Goal: Task Accomplishment & Management: Use online tool/utility

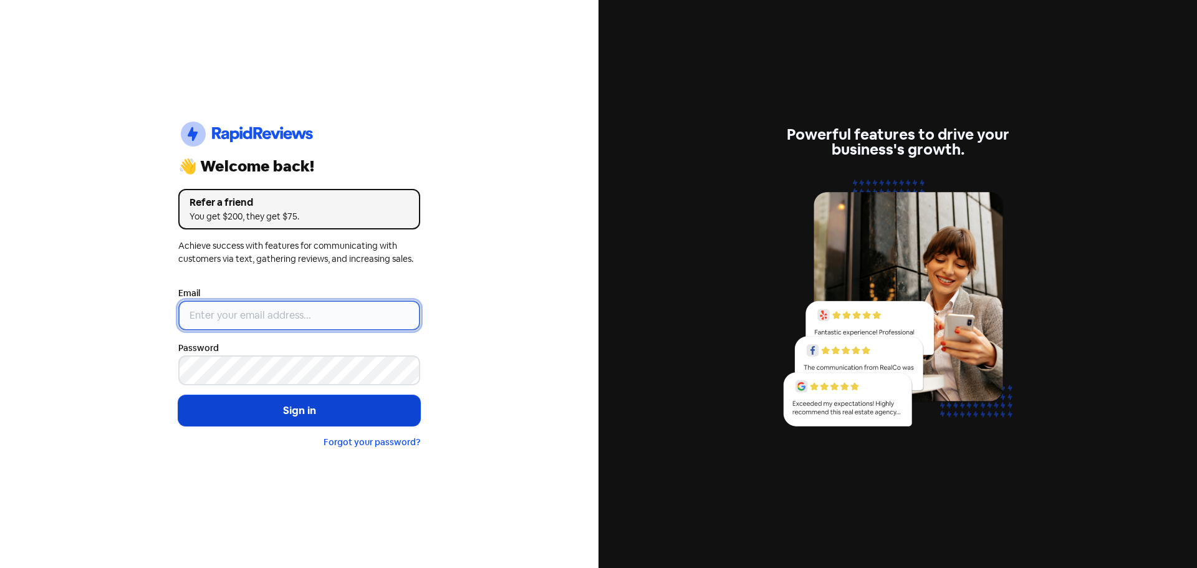
type input "[EMAIL_ADDRESS][DOMAIN_NAME]"
click at [249, 414] on button "Sign in" at bounding box center [299, 410] width 242 height 31
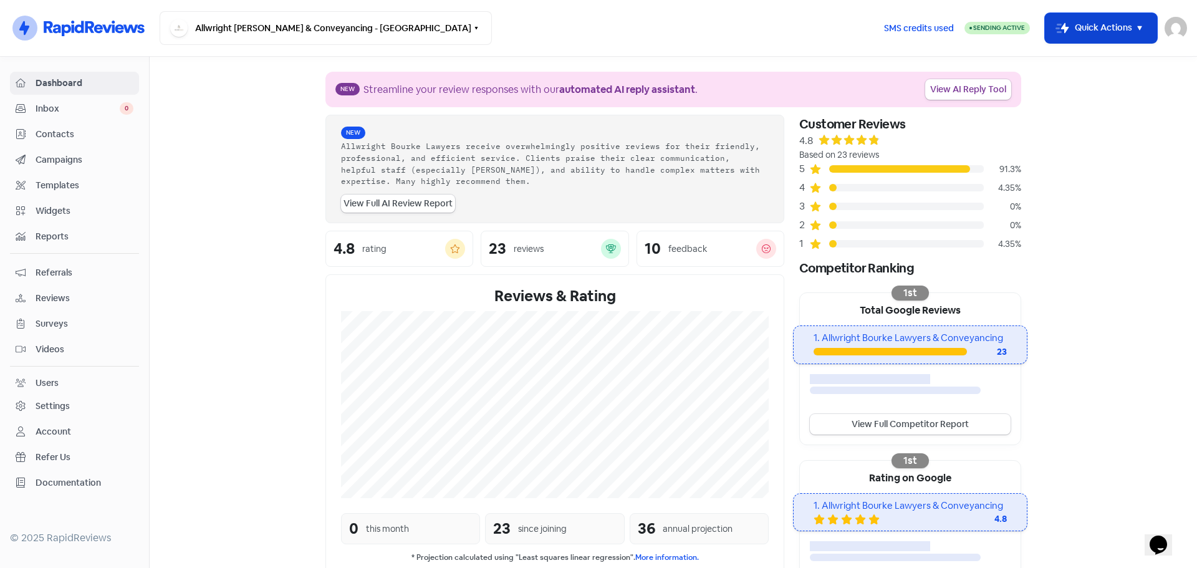
click at [1104, 34] on button "Icon For Thunder-move Quick Actions" at bounding box center [1101, 28] width 112 height 30
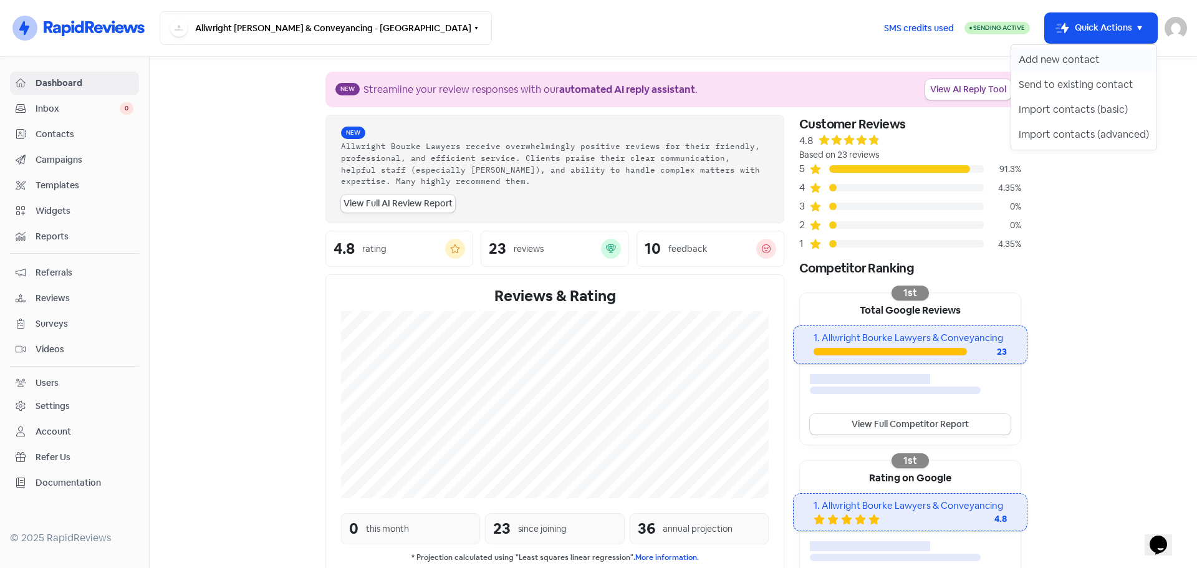
click at [1040, 61] on button "Add new contact" at bounding box center [1083, 59] width 145 height 25
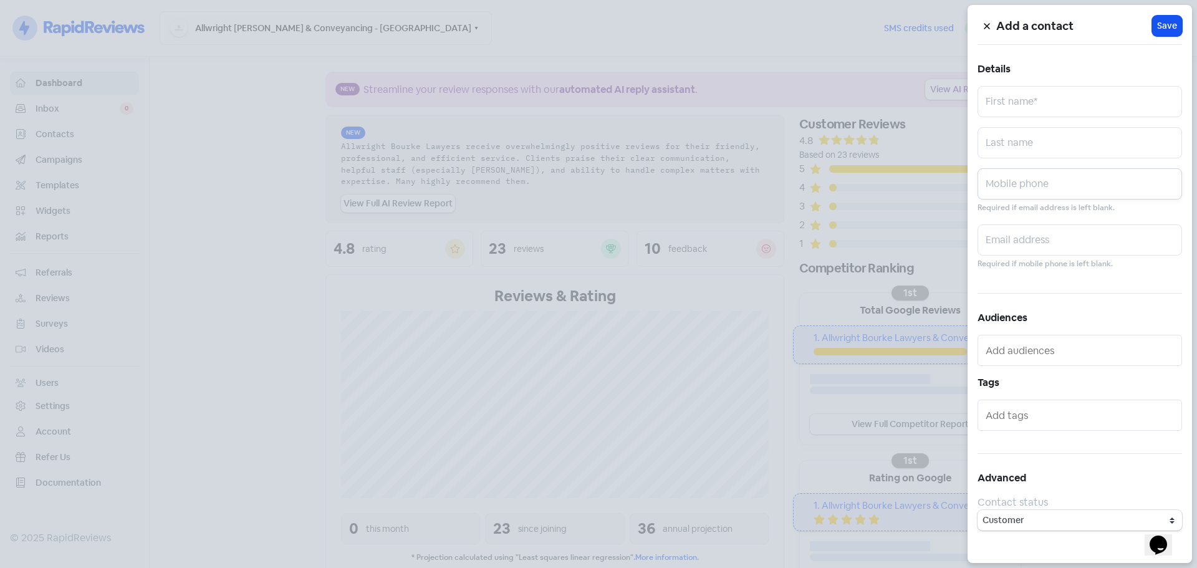
click at [1028, 186] on input "text" at bounding box center [1079, 183] width 204 height 31
paste input "0416 150 755"
type input "0416 150 755"
click at [1063, 131] on input "text" at bounding box center [1079, 142] width 204 height 31
paste input "Robinson"
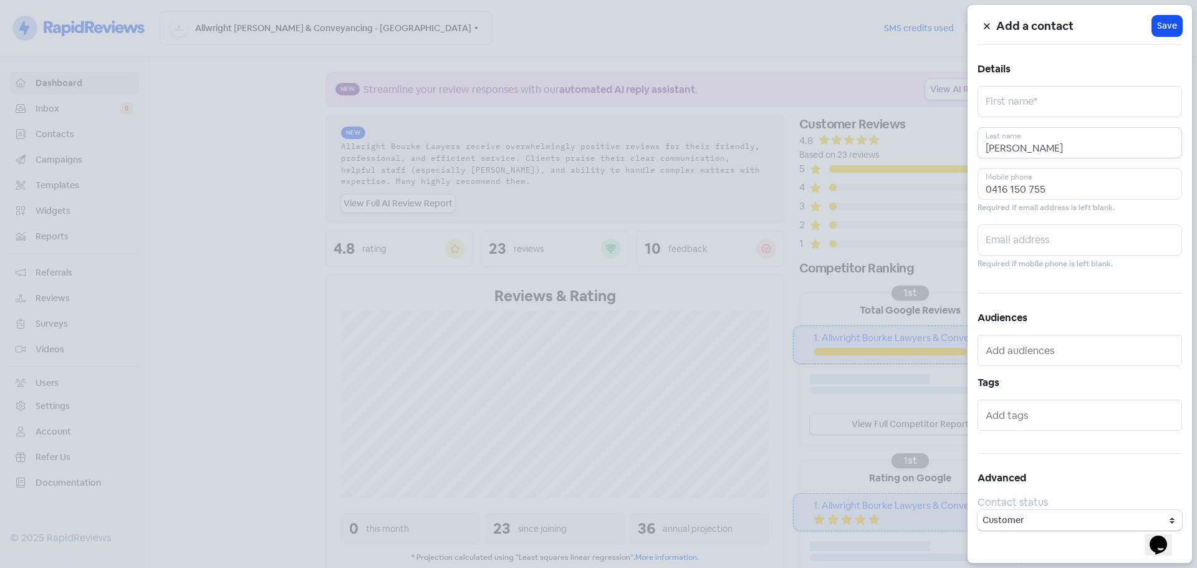
type input "Robinson"
click at [1061, 102] on input "text" at bounding box center [1079, 101] width 204 height 31
paste input "Karyna Rachel"
type input "Karyna Rachel"
click at [1164, 31] on span "Save" at bounding box center [1167, 25] width 20 height 13
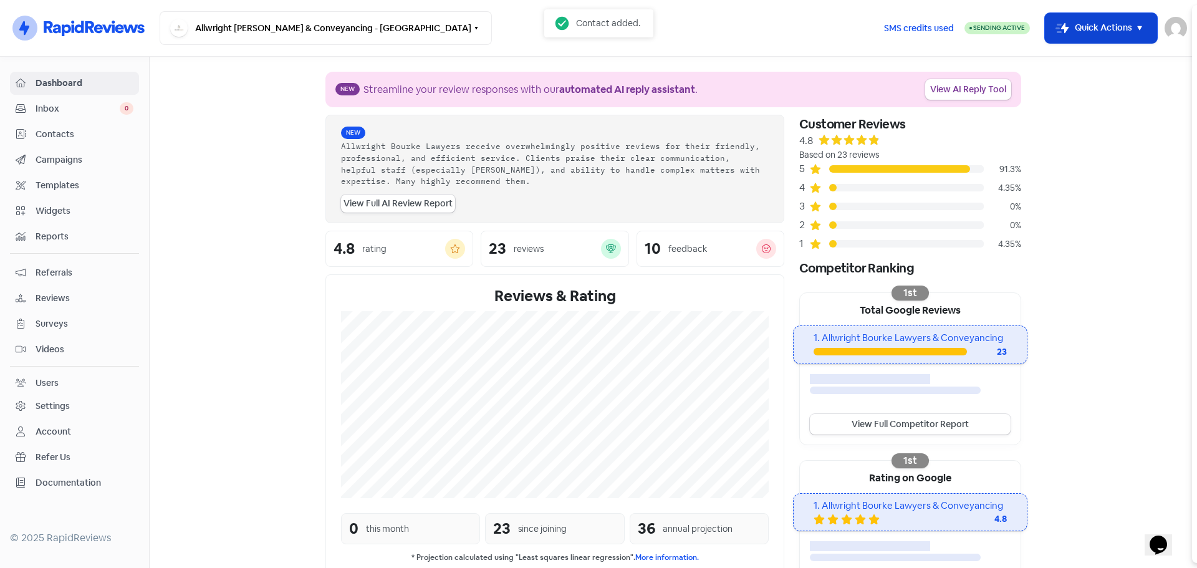
click at [1109, 27] on button "Icon For Thunder-move Quick Actions" at bounding box center [1101, 28] width 112 height 30
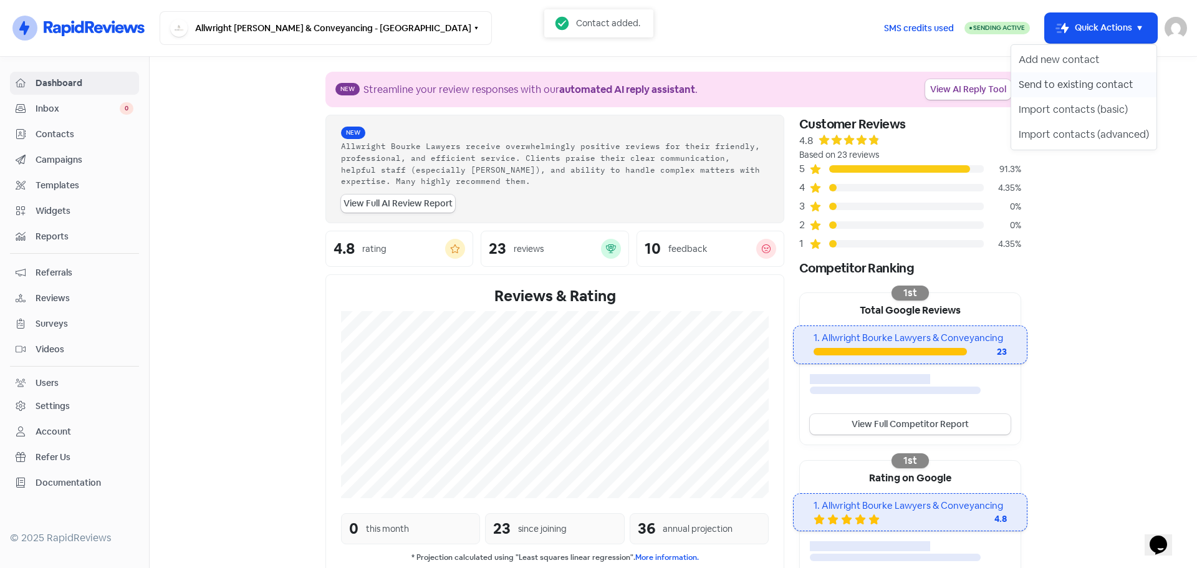
click at [1074, 75] on button "Send to existing contact" at bounding box center [1083, 84] width 145 height 25
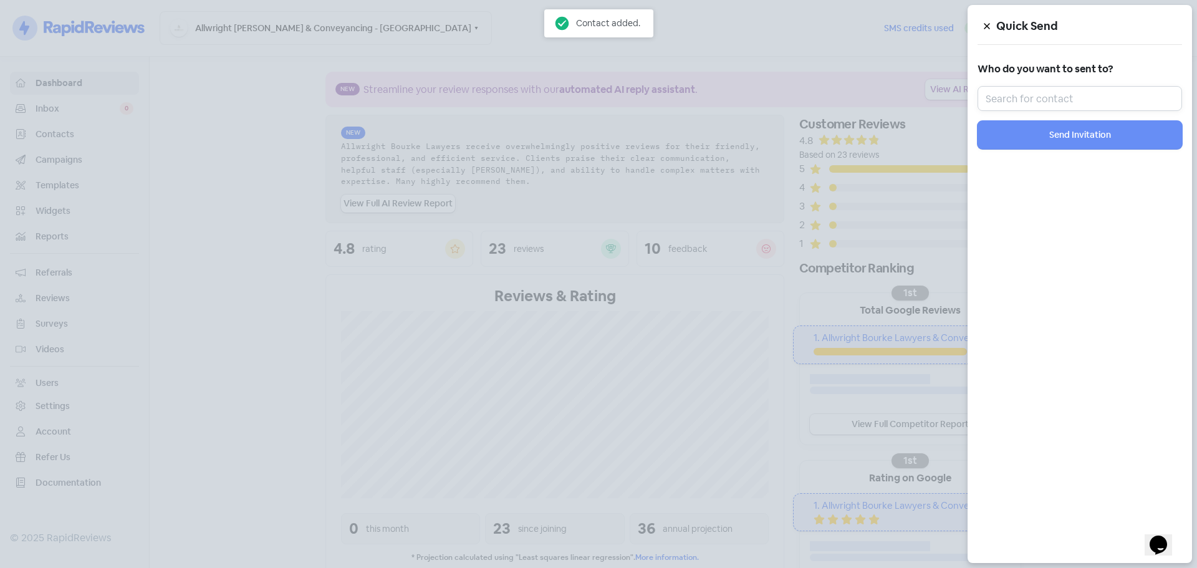
click at [1085, 107] on input "text" at bounding box center [1079, 98] width 204 height 25
paste input "Karyna Rachel"
type input "Karyna Rachel"
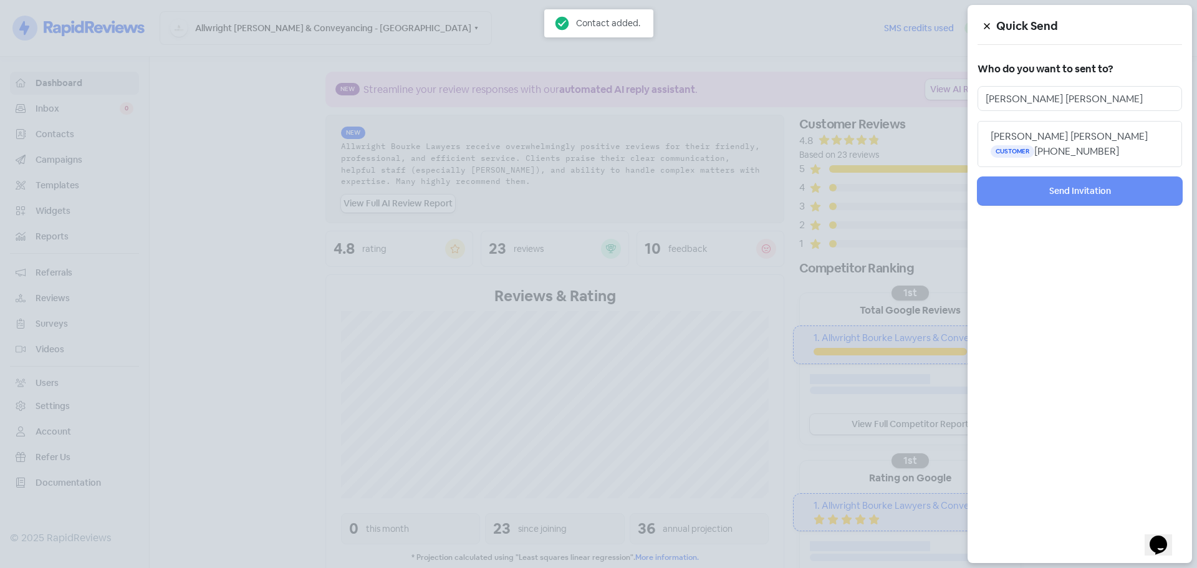
click at [1079, 141] on span "Karyna Rachel Robinson" at bounding box center [1068, 136] width 157 height 13
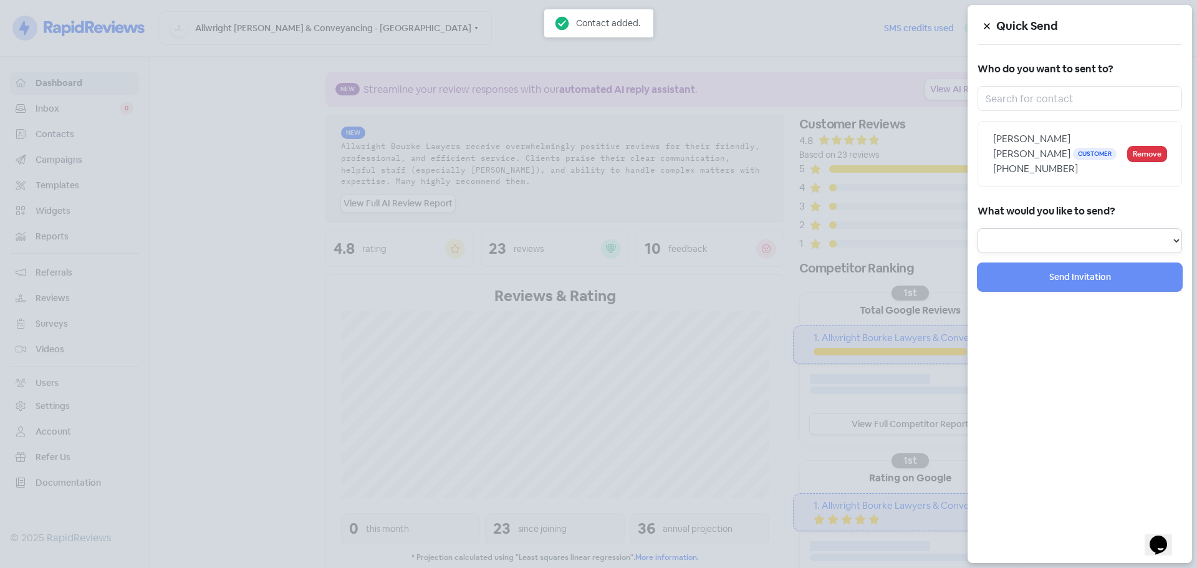
click at [1059, 230] on select "Review Invitation Referral Invitation Survey Invitation Video Invitation" at bounding box center [1079, 240] width 204 height 25
select select "review"
click at [977, 228] on select "Review Invitation Referral Invitation Survey Invitation Video Invitation" at bounding box center [1079, 240] width 204 height 25
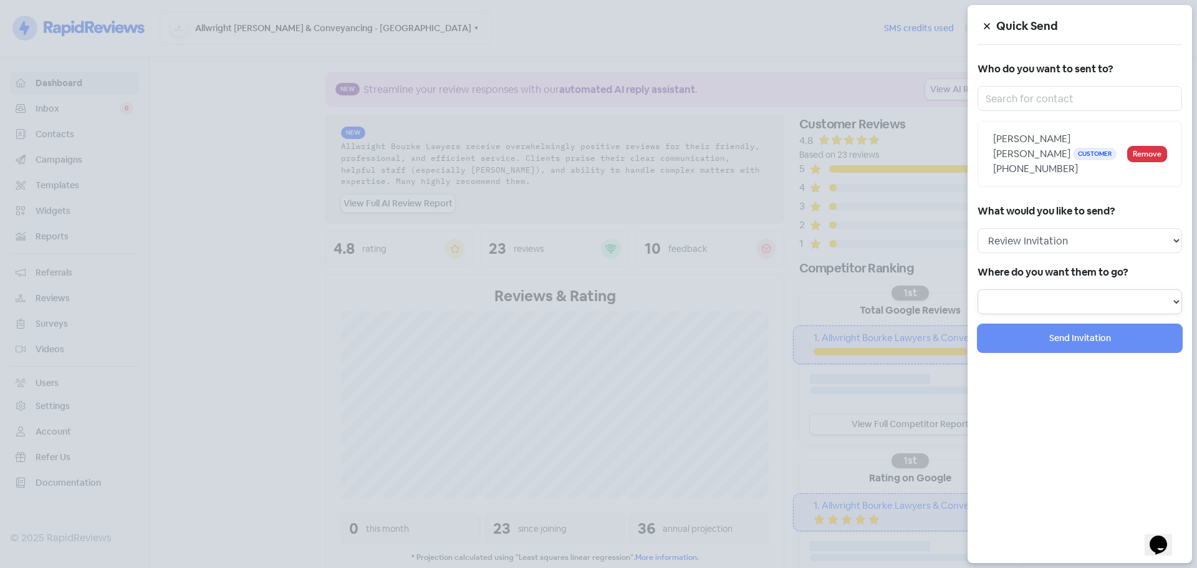
click at [1024, 307] on select at bounding box center [1079, 301] width 204 height 25
drag, startPoint x: 1036, startPoint y: 300, endPoint x: 1041, endPoint y: 307, distance: 7.6
click at [1036, 301] on select "Review form: Client review campaign - review form Review form: Professionals re…" at bounding box center [1079, 301] width 204 height 25
click at [1043, 310] on select "Review form: Client review campaign - review form Review form: Professionals re…" at bounding box center [1079, 301] width 204 height 25
select select "450"
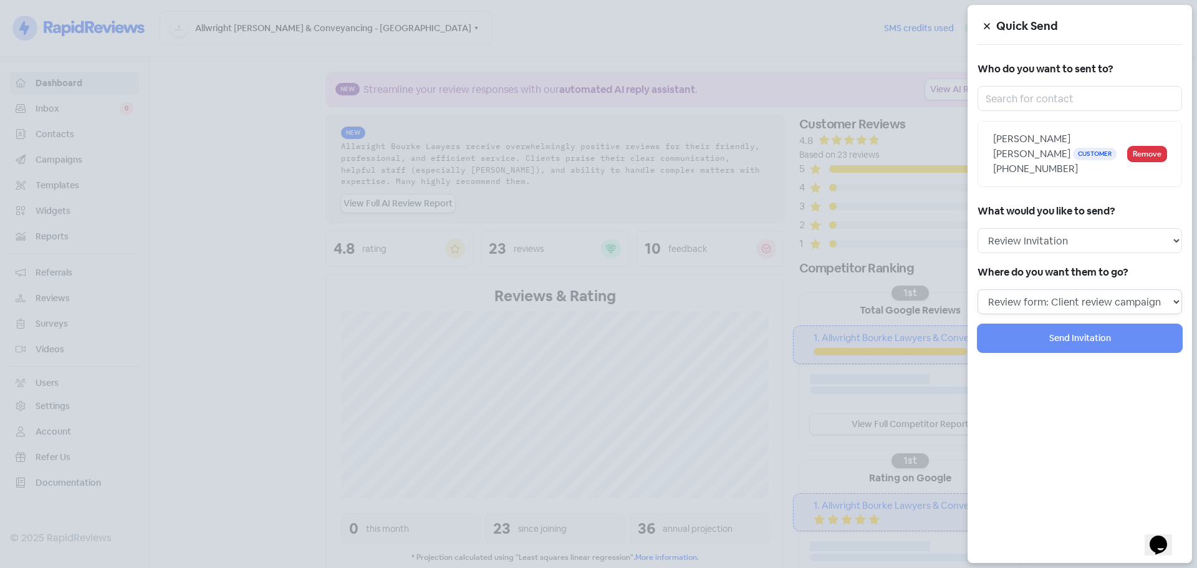
click at [977, 289] on select "Review form: Client review campaign - review form Review form: Professionals re…" at bounding box center [1079, 301] width 204 height 25
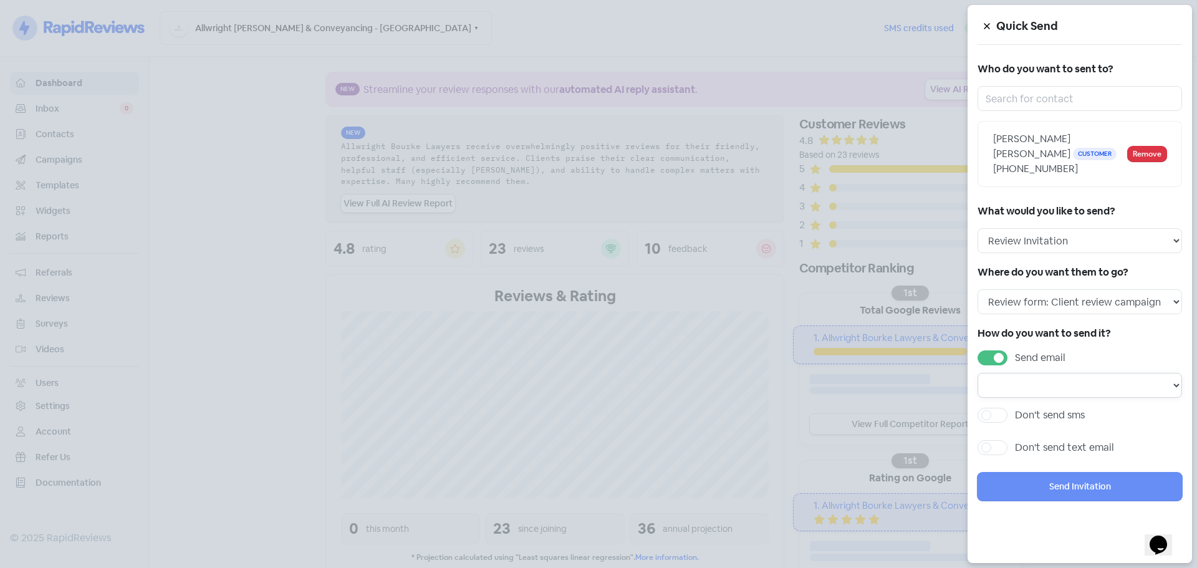
click at [1036, 379] on select "Email template: Professional first email Email template: First review email Ema…" at bounding box center [1079, 385] width 204 height 25
select select "1453"
click at [977, 373] on select "Email template: Professional first email Email template: First review email Ema…" at bounding box center [1079, 385] width 204 height 25
click at [1031, 410] on label "Don't send sms" at bounding box center [1050, 415] width 70 height 15
click at [1023, 410] on input "Don't send sms" at bounding box center [1019, 412] width 8 height 8
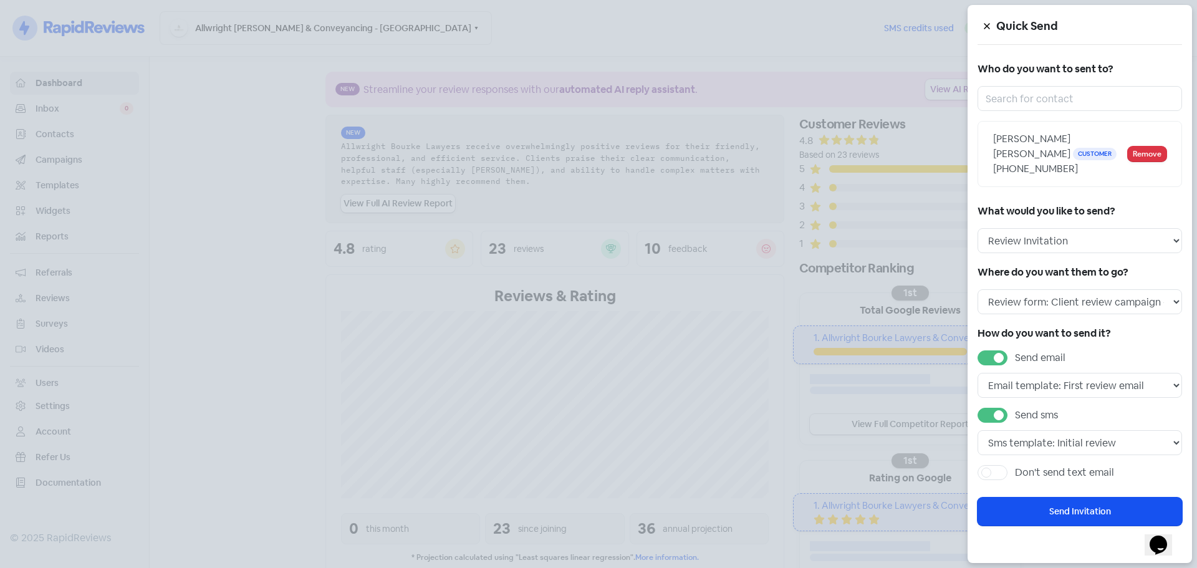
click at [1031, 410] on label "Send sms" at bounding box center [1036, 415] width 43 height 15
click at [1023, 410] on input "Send sms" at bounding box center [1019, 412] width 8 height 8
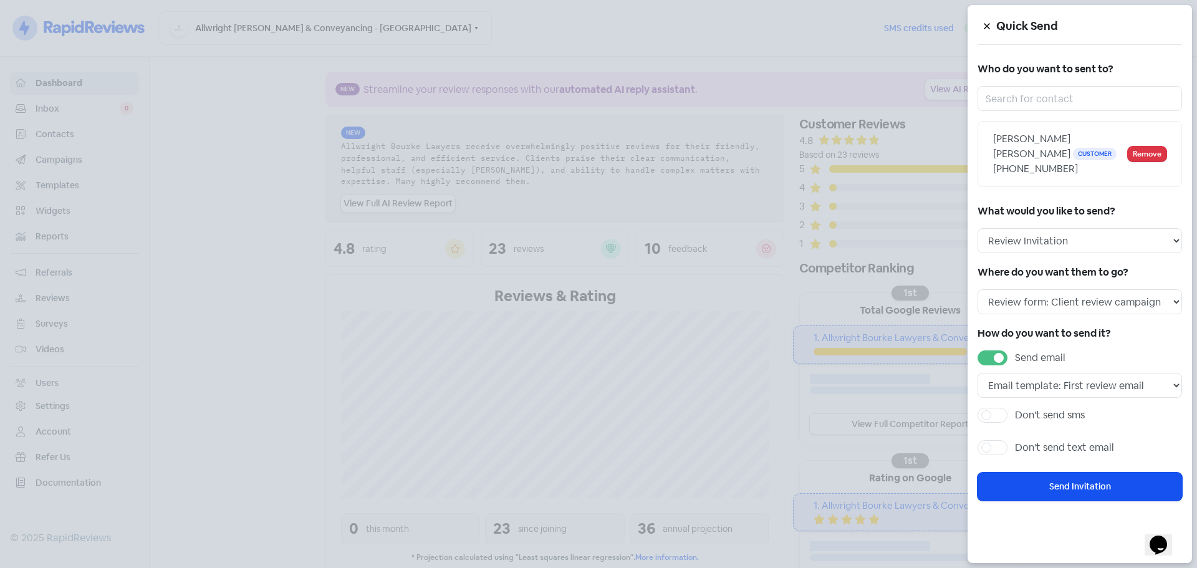
click at [1031, 409] on label "Don't send sms" at bounding box center [1050, 415] width 70 height 15
click at [1023, 409] on input "Don't send sms" at bounding box center [1019, 412] width 8 height 8
checkbox input "true"
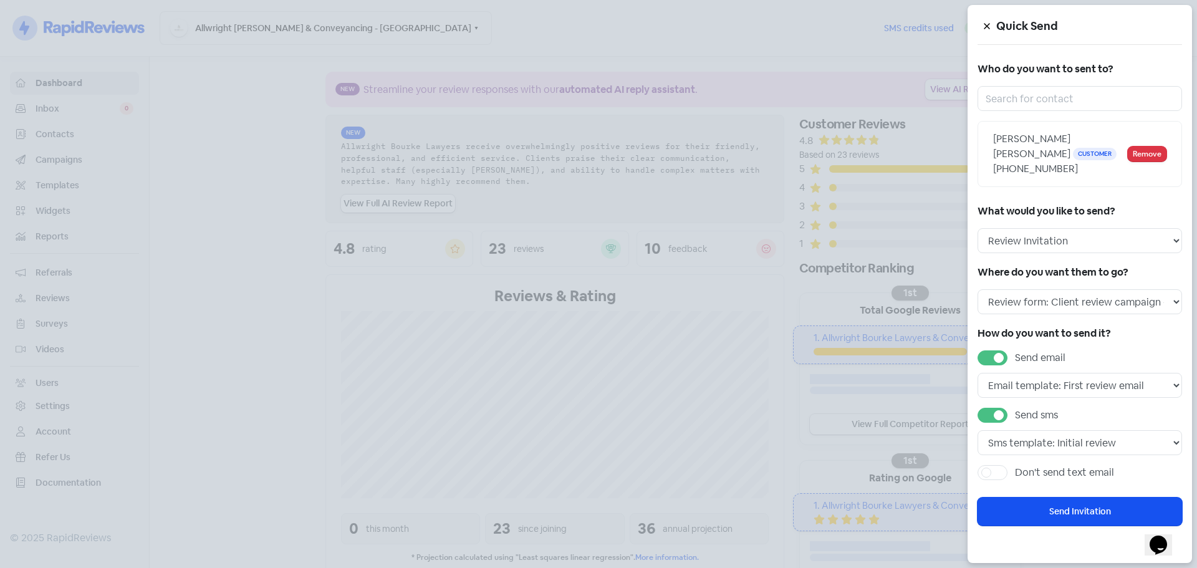
drag, startPoint x: 837, startPoint y: 88, endPoint x: 866, endPoint y: 82, distance: 29.5
click at [837, 88] on div at bounding box center [598, 284] width 1197 height 568
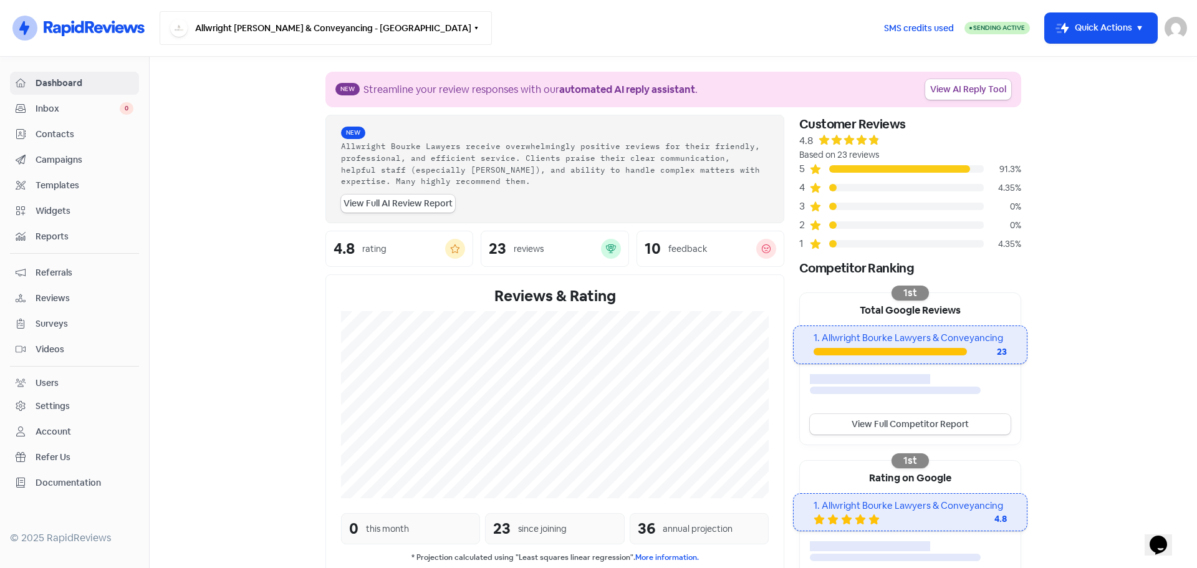
click at [353, 35] on button "Allwright [PERSON_NAME] & Conveyancing - [GEOGRAPHIC_DATA]" at bounding box center [326, 28] width 332 height 34
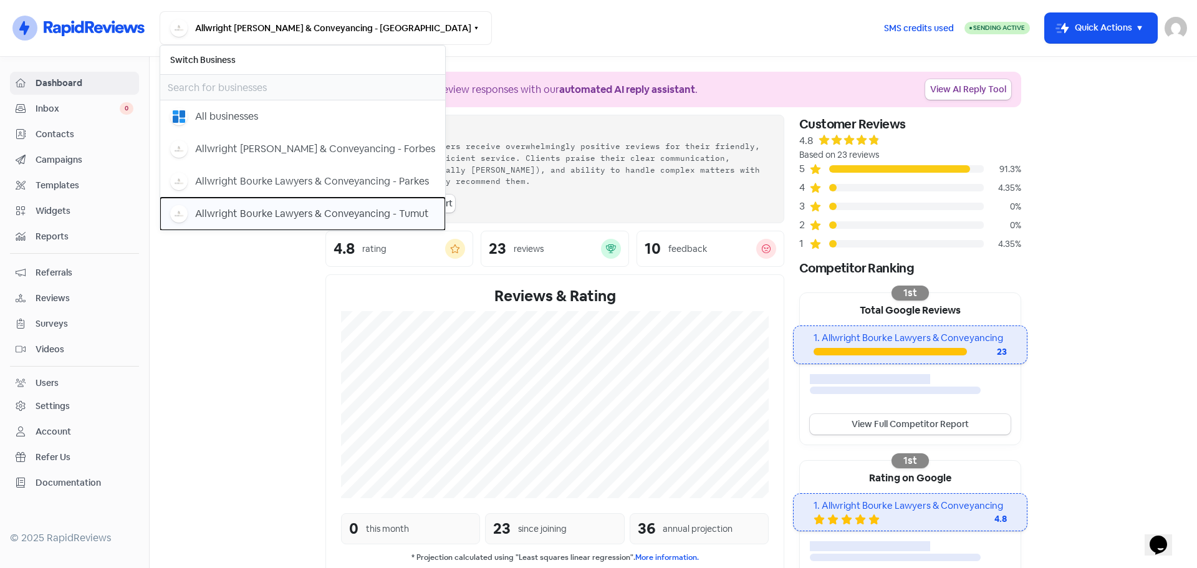
click at [381, 209] on div "Allwright Bourke Lawyers & Conveyancing - Tumut" at bounding box center [312, 213] width 234 height 15
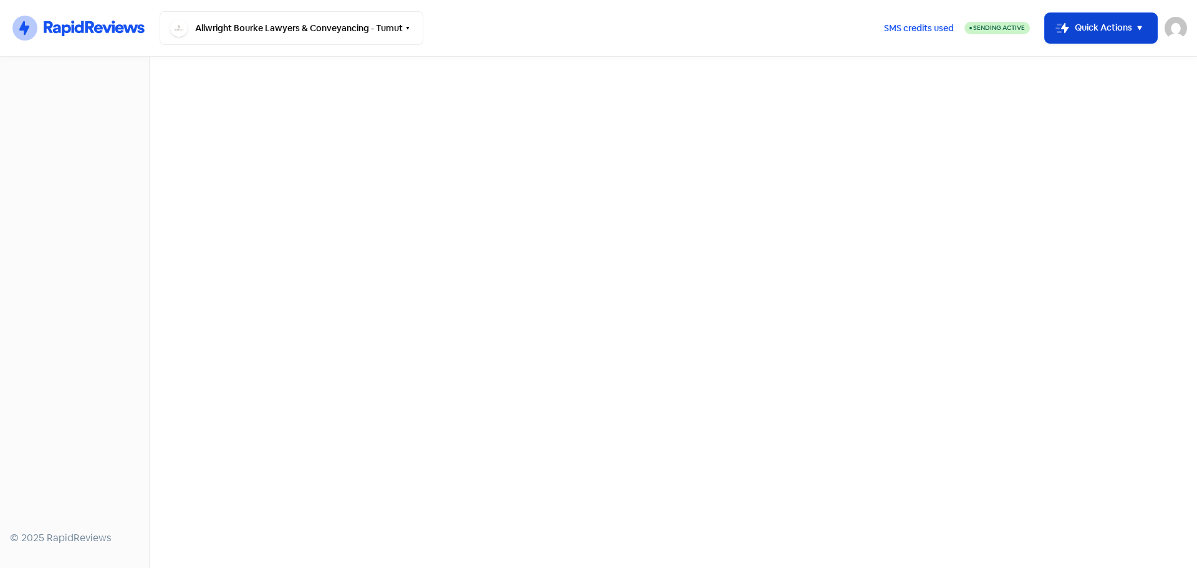
click at [1091, 28] on button "Icon For Thunder-move Quick Actions" at bounding box center [1101, 28] width 112 height 30
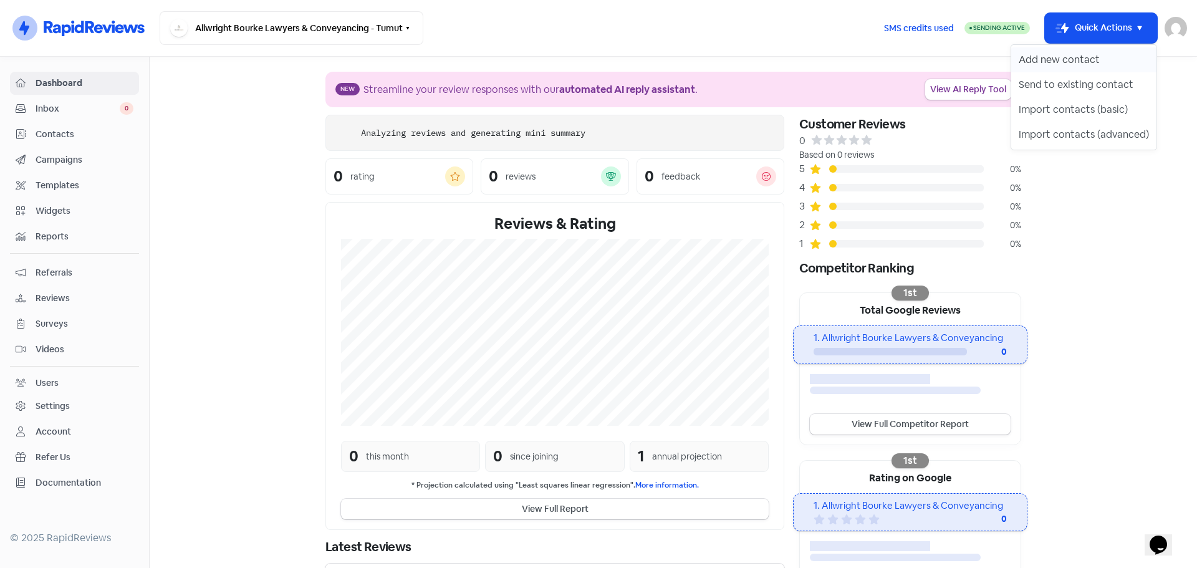
click at [1078, 62] on button "Add new contact" at bounding box center [1083, 59] width 145 height 25
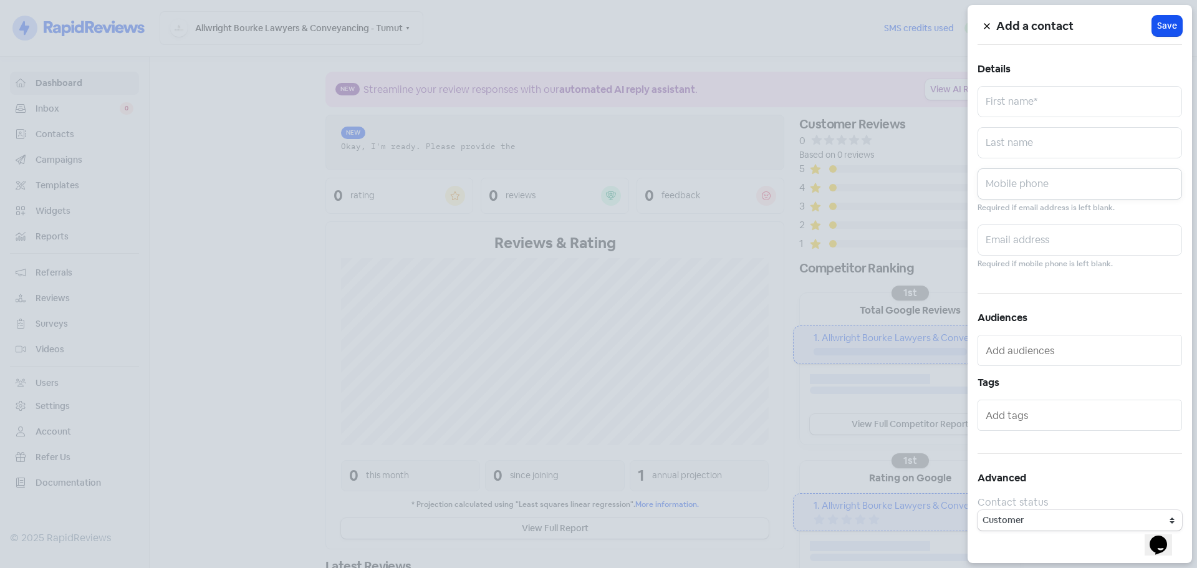
click at [1039, 186] on input "text" at bounding box center [1079, 183] width 204 height 31
paste input "[PERSON_NAME] [PERSON_NAME]"
type input "Karyna Rachel"
click at [1064, 100] on input "text" at bounding box center [1079, 101] width 204 height 31
paste input "Karyna Rachel"
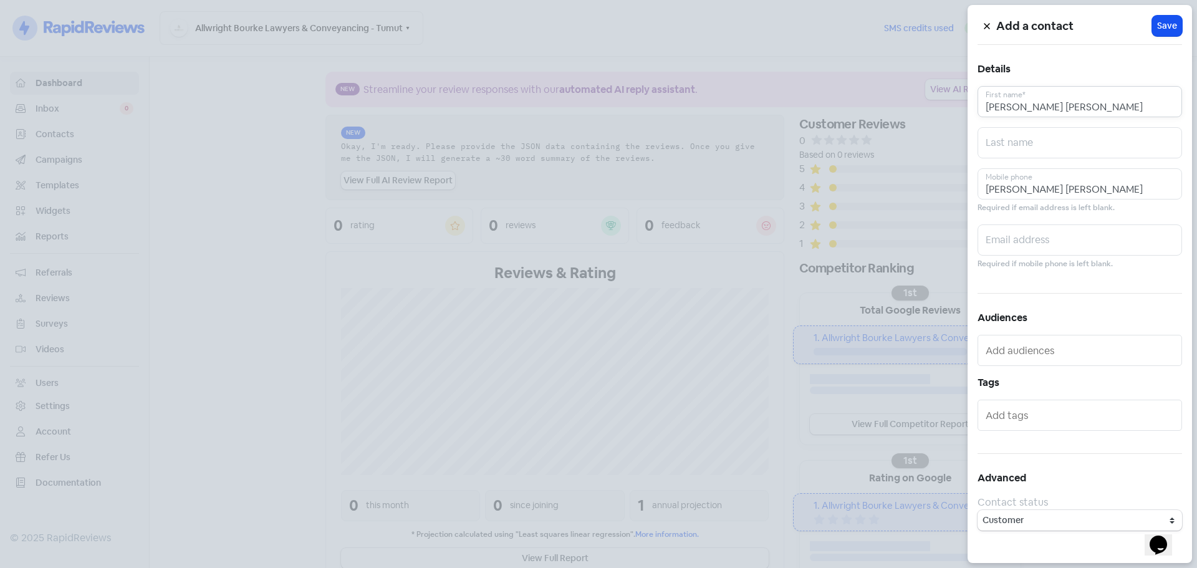
type input "Karyna Rachel"
paste input "Robinson"
drag, startPoint x: 1078, startPoint y: 139, endPoint x: 1081, endPoint y: 148, distance: 9.3
click at [1078, 140] on input "text" at bounding box center [1079, 142] width 204 height 31
type input "Robinson"
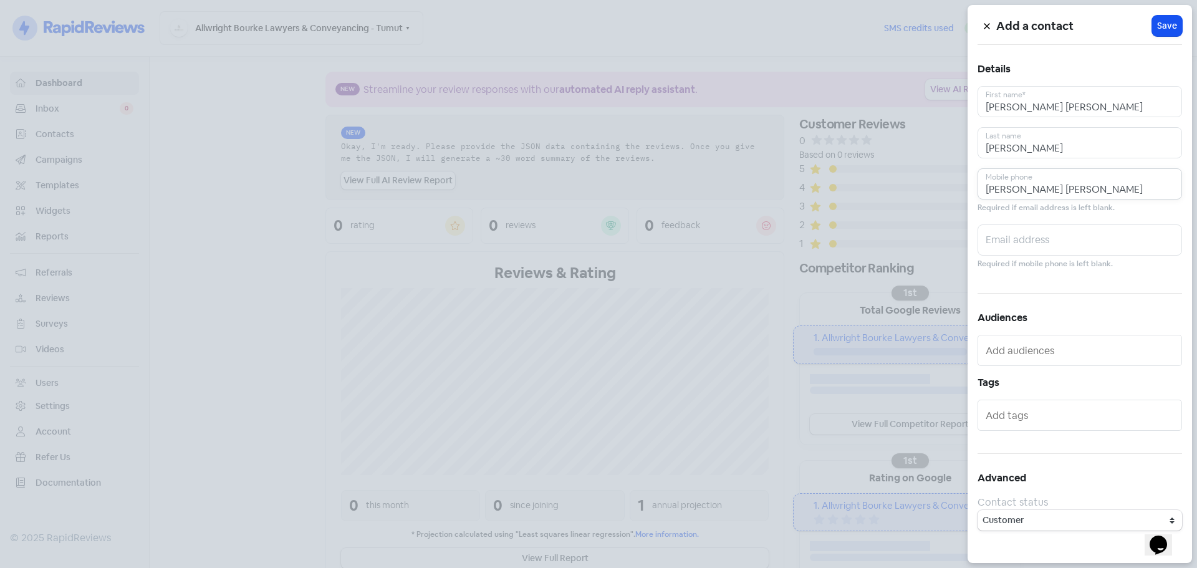
click at [1094, 179] on input "Karyna Rachel" at bounding box center [1079, 183] width 204 height 31
paste input "0416 150 755"
type input "0416 150 755"
click at [1172, 6] on div "Add a contact Icon For Loading Save Details Karyna Rachel First name* Robinson …" at bounding box center [1079, 284] width 224 height 558
drag, startPoint x: 1172, startPoint y: 21, endPoint x: 1162, endPoint y: 24, distance: 11.0
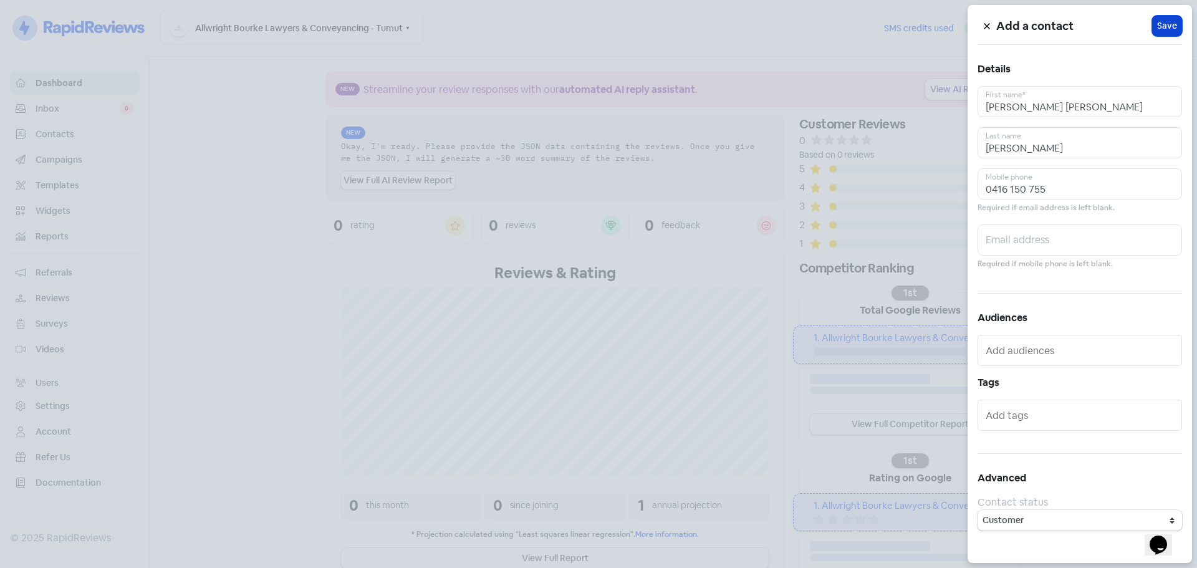
click at [1169, 22] on span "Save" at bounding box center [1167, 25] width 20 height 13
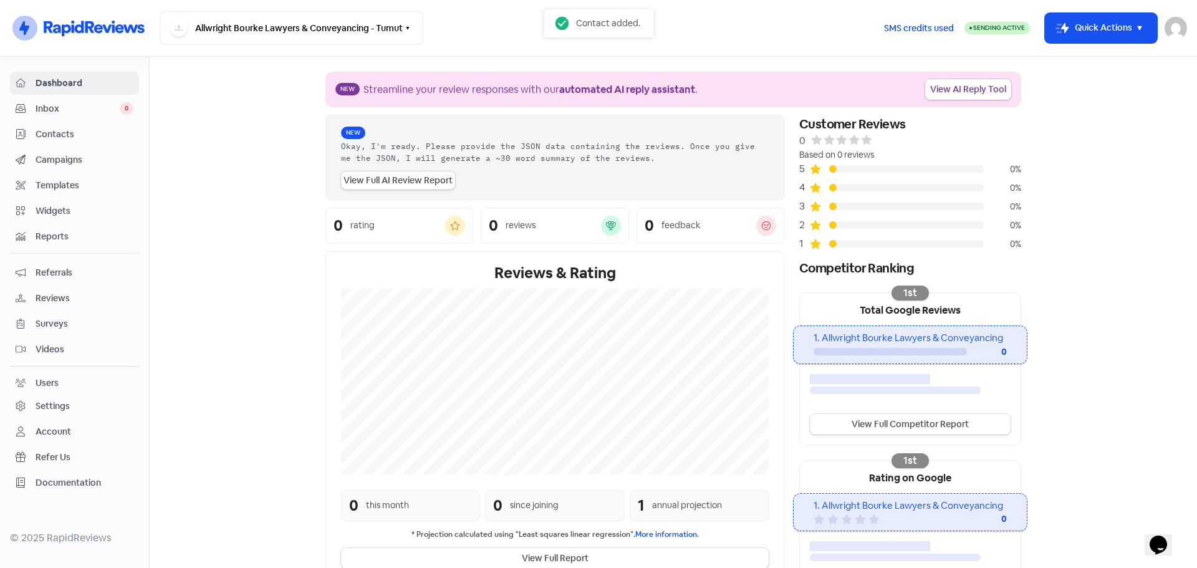
click at [1022, 29] on div "Sending Active" at bounding box center [996, 28] width 65 height 12
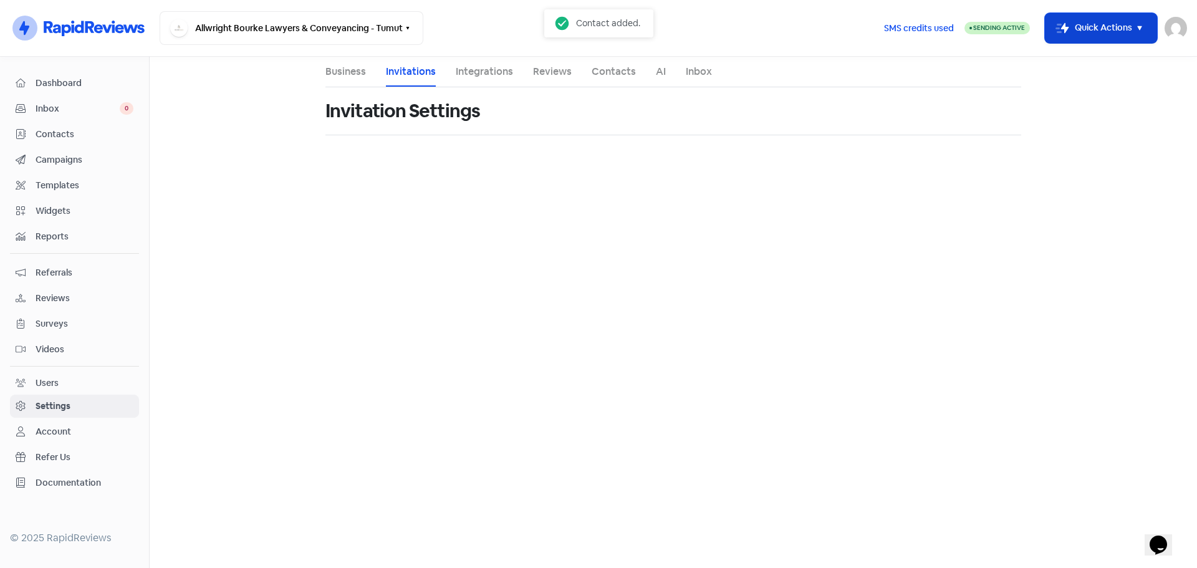
select select "Australia/Sydney"
select select "09:00:00"
select select "17:30:00"
select select "09:00:00"
select select "17:30:00"
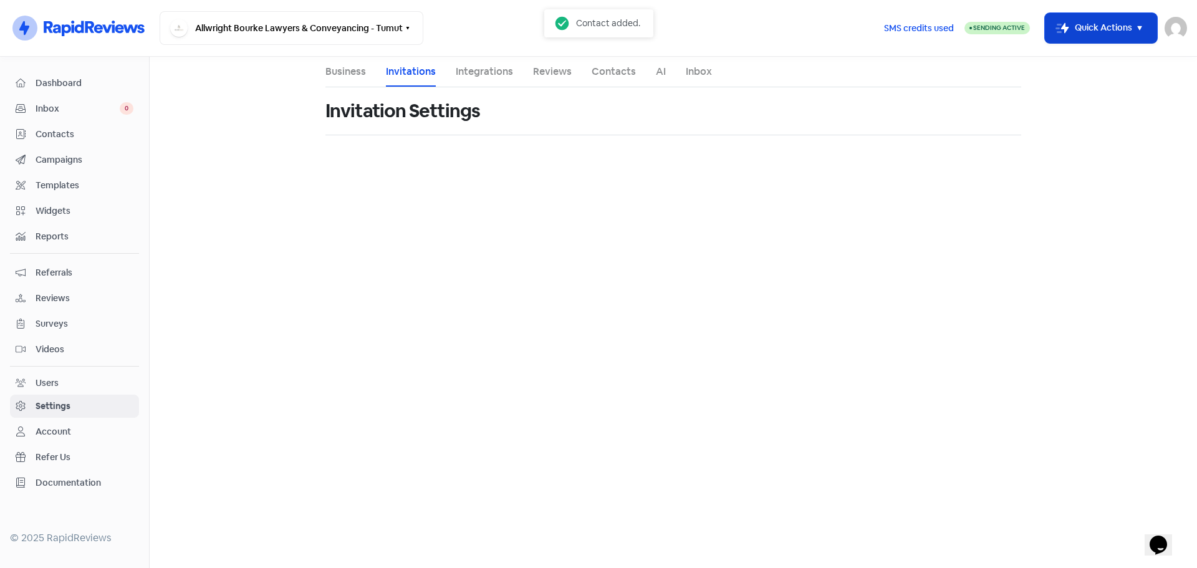
select select "09:00:00"
select select "17:30:00"
select select "09:00:00"
select select "17:30:00"
select select "09:00:00"
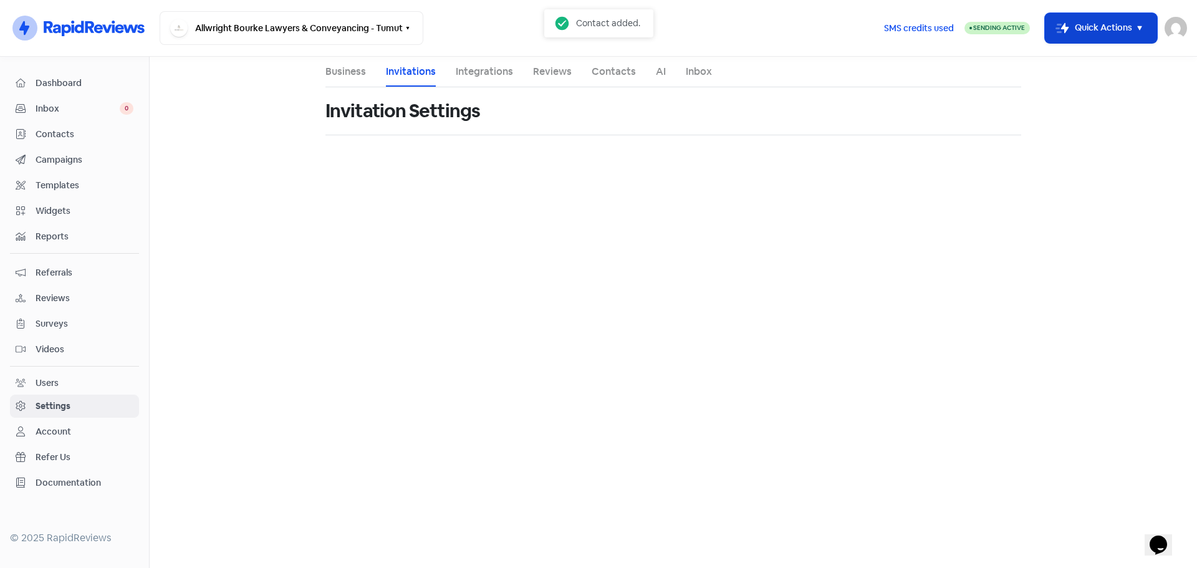
select select "17:30:00"
select select "AU"
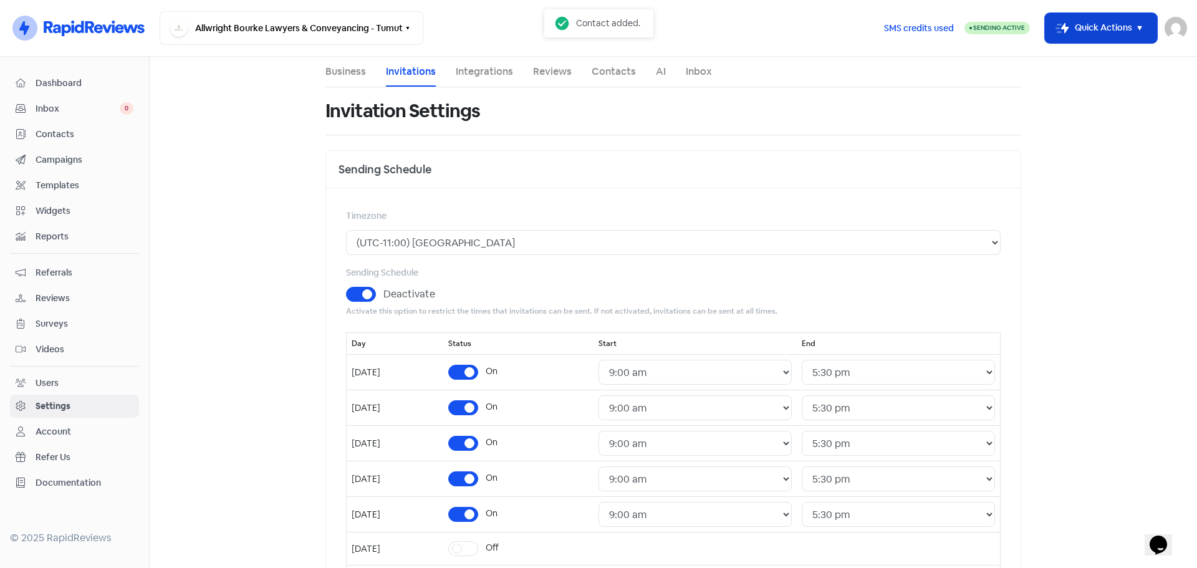
drag, startPoint x: 1088, startPoint y: 32, endPoint x: 1086, endPoint y: 40, distance: 7.9
click at [1087, 33] on button "Icon For Thunder-move Quick Actions" at bounding box center [1101, 28] width 112 height 30
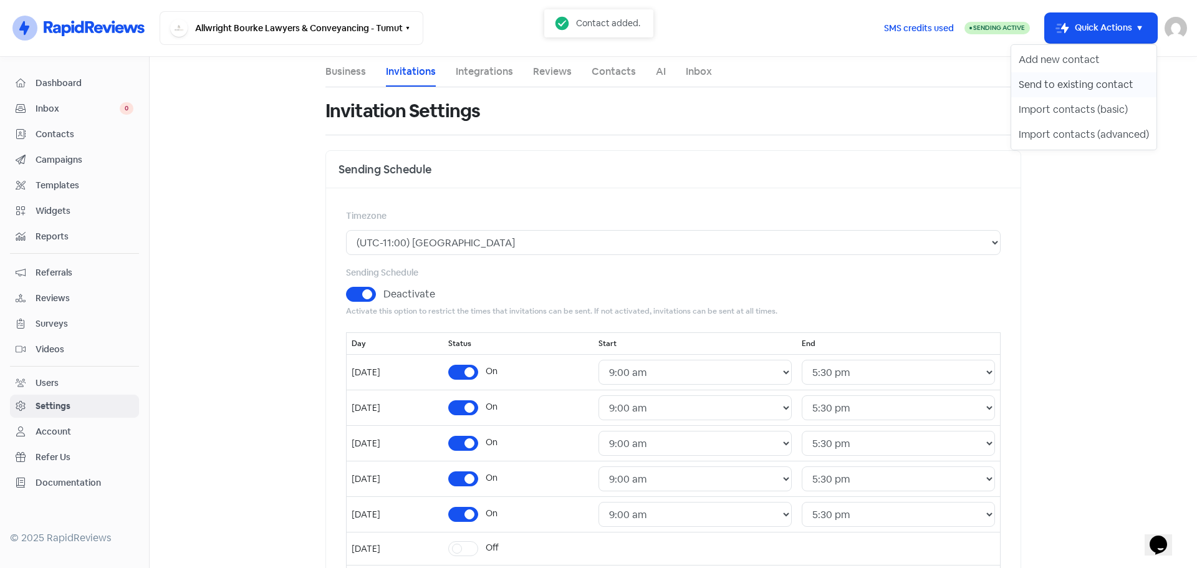
click at [1071, 85] on button "Send to existing contact" at bounding box center [1083, 84] width 145 height 25
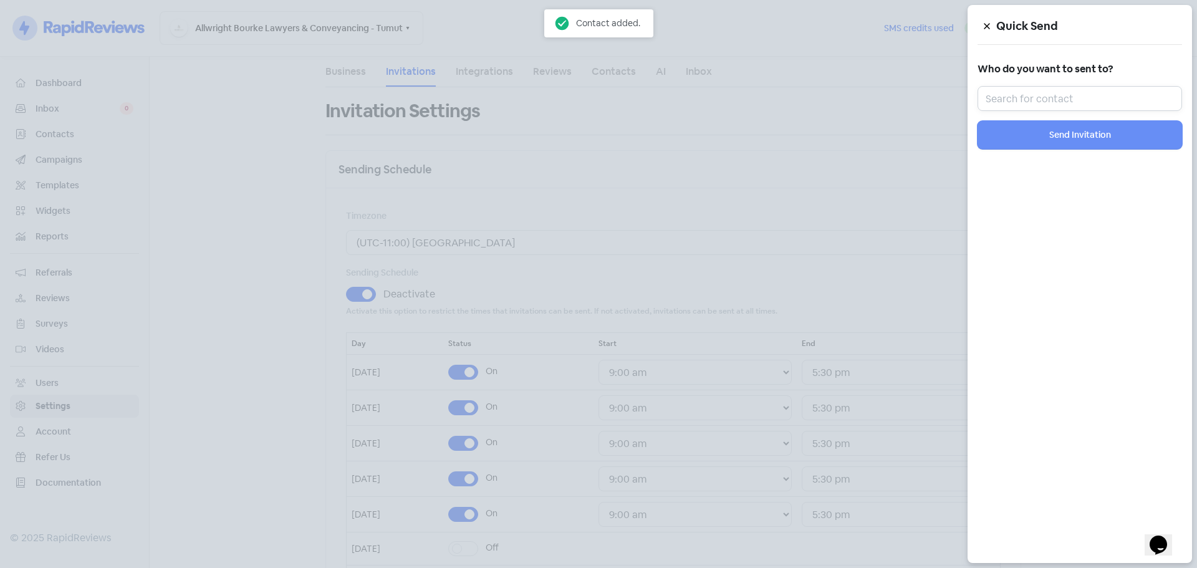
drag, startPoint x: 1068, startPoint y: 92, endPoint x: 1161, endPoint y: 119, distance: 97.4
click at [1068, 91] on input "text" at bounding box center [1079, 98] width 204 height 25
drag, startPoint x: 1112, startPoint y: 88, endPoint x: 1099, endPoint y: 136, distance: 49.7
click at [1111, 89] on input "text" at bounding box center [1079, 98] width 204 height 25
paste input "Karyna Rachel"
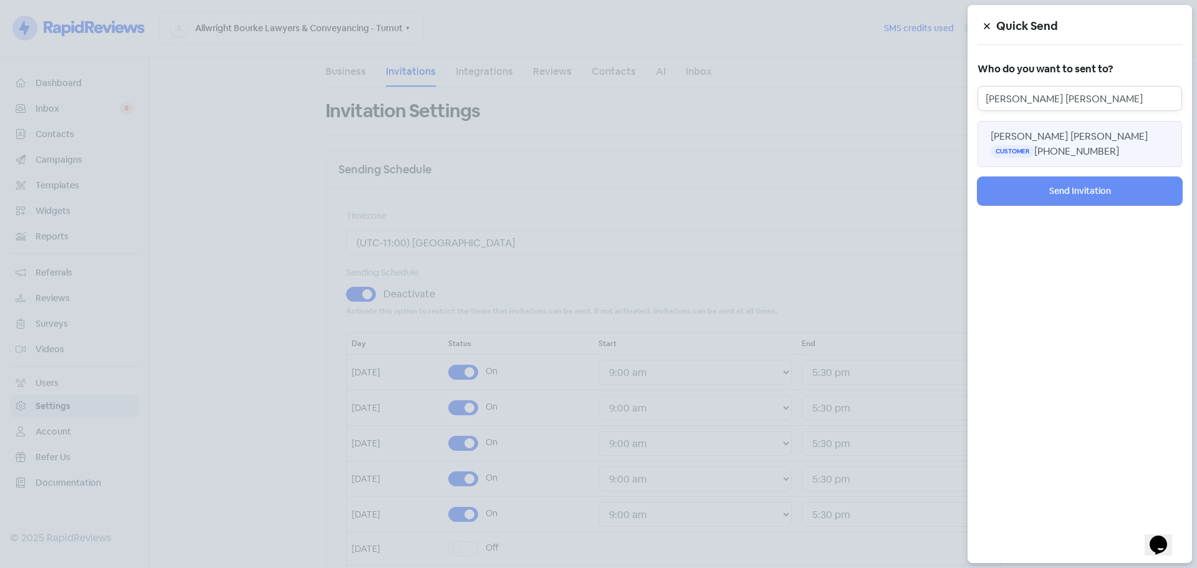
type input "Karyna Rachel"
click at [1068, 140] on span "Karyna Rachel Robinson" at bounding box center [1068, 136] width 157 height 13
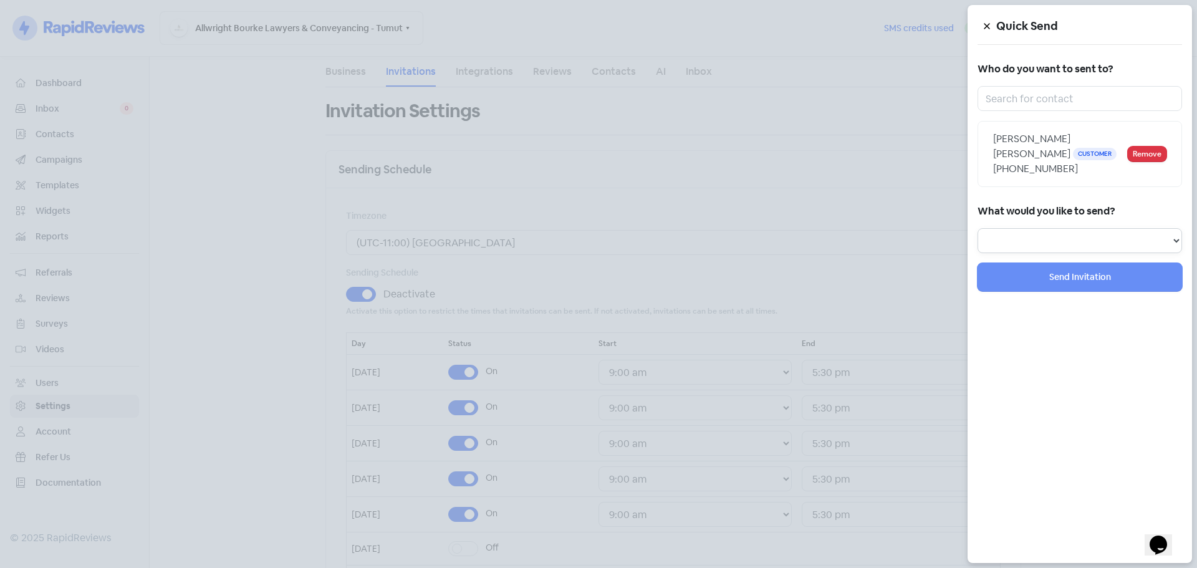
drag, startPoint x: 1045, startPoint y: 241, endPoint x: 1036, endPoint y: 242, distance: 8.8
click at [1043, 242] on select "Review Invitation Referral Invitation Survey Invitation Video Invitation" at bounding box center [1079, 240] width 204 height 25
select select "review"
click at [977, 228] on select "Review Invitation Referral Invitation Survey Invitation Video Invitation" at bounding box center [1079, 240] width 204 height 25
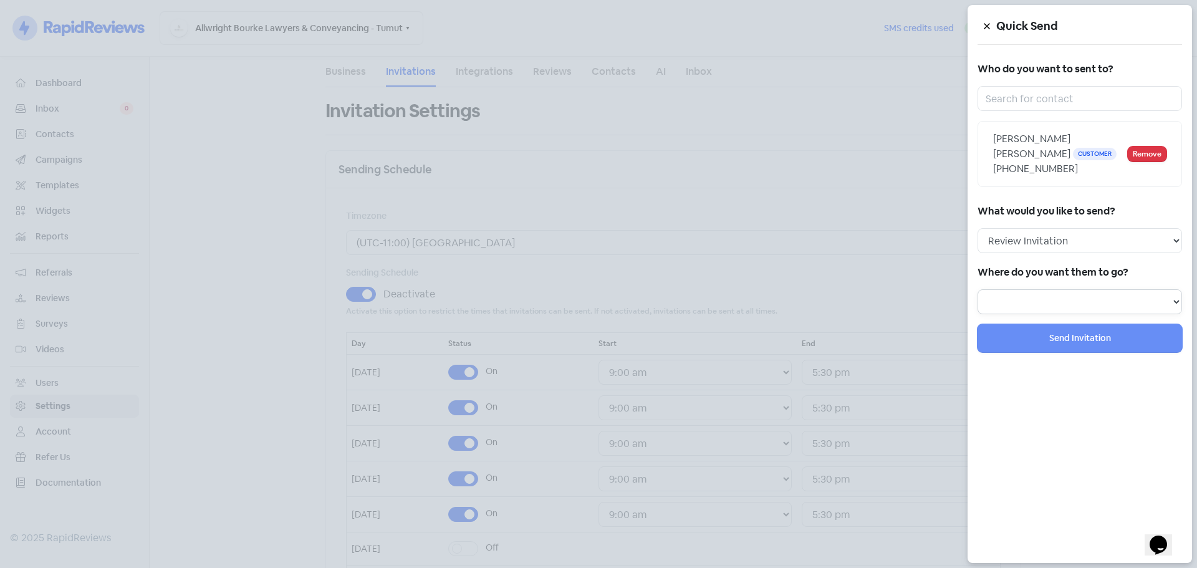
click at [1076, 307] on select at bounding box center [1079, 301] width 204 height 25
select select "1002"
click at [977, 289] on select "Review form: Client review campaign - review form Review form: Professionals re…" at bounding box center [1079, 301] width 204 height 25
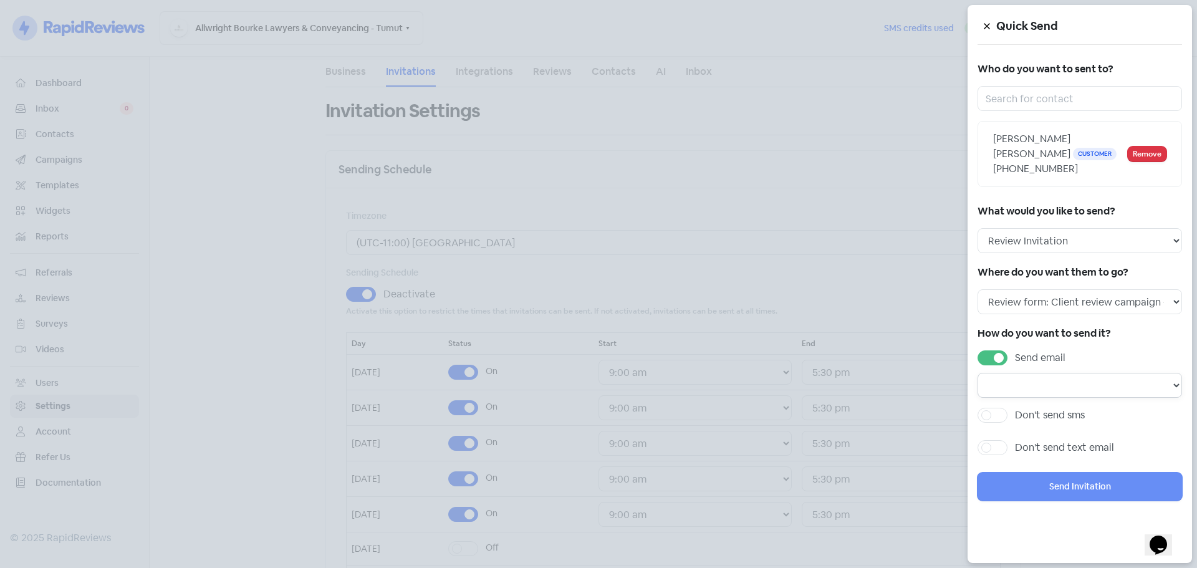
click at [1071, 385] on select at bounding box center [1079, 385] width 204 height 25
click at [1015, 361] on label "Send email" at bounding box center [1040, 357] width 50 height 15
click at [1015, 358] on input "Send email" at bounding box center [1019, 354] width 8 height 8
checkbox input "false"
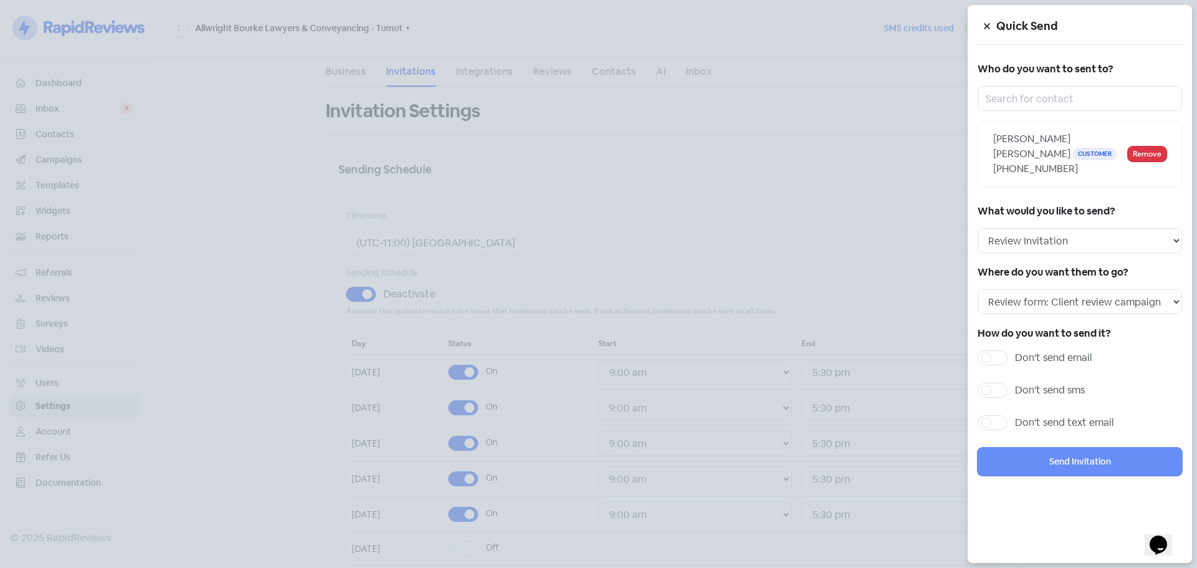
click at [1052, 385] on label "Don't send sms" at bounding box center [1050, 390] width 70 height 15
click at [1023, 385] on input "Don't send sms" at bounding box center [1019, 387] width 8 height 8
checkbox input "true"
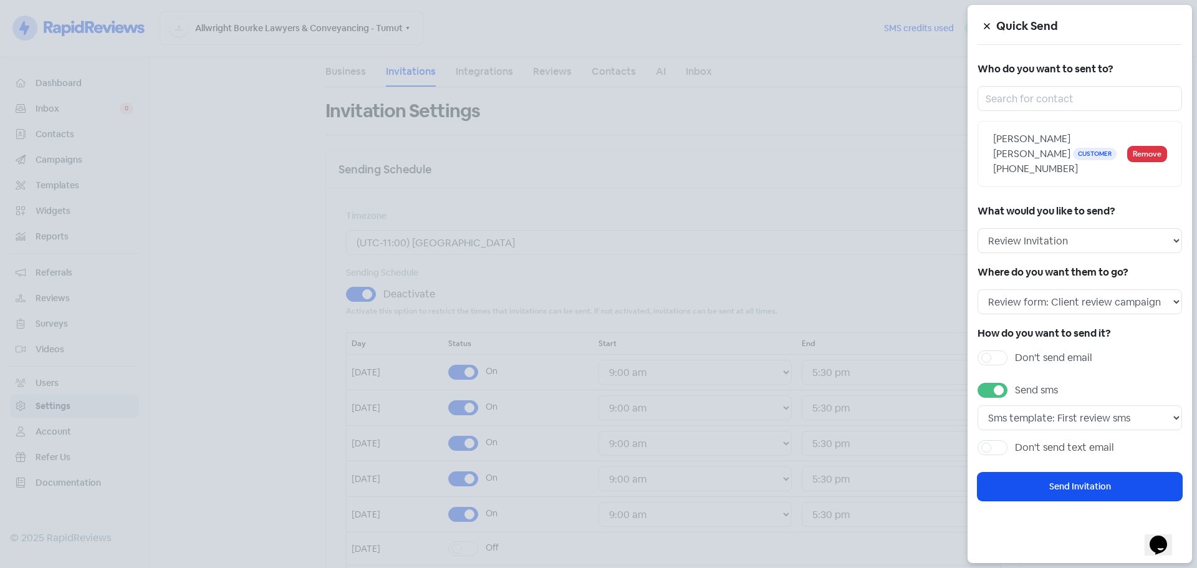
drag, startPoint x: 1066, startPoint y: 484, endPoint x: 1191, endPoint y: 502, distance: 125.9
click at [1067, 484] on button "Send Invitation" at bounding box center [1079, 486] width 204 height 28
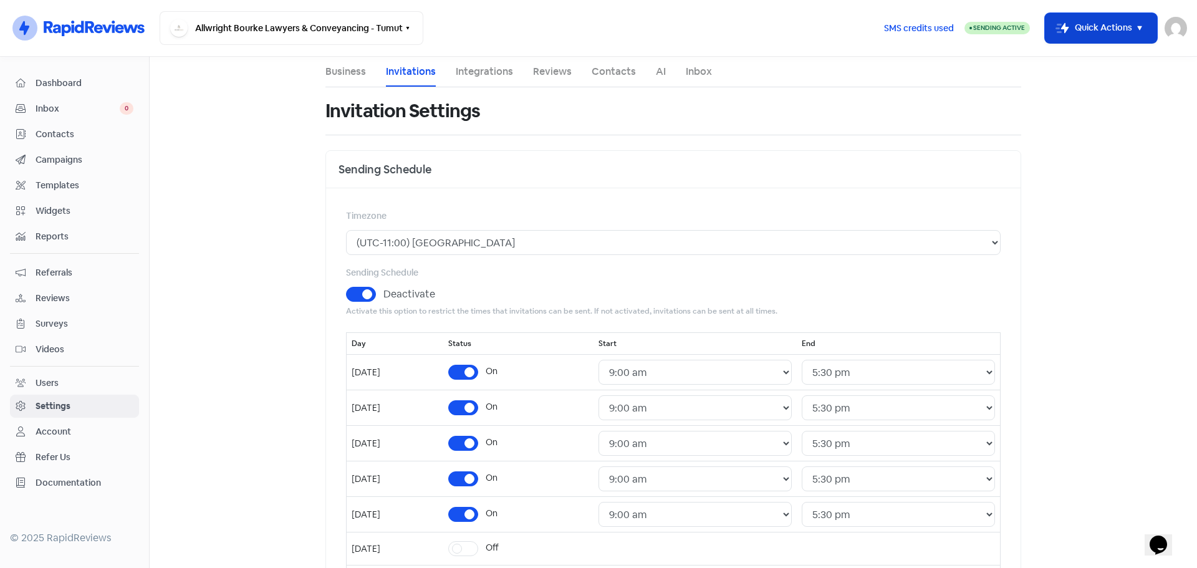
click at [1081, 36] on button "Icon For Thunder-move Quick Actions" at bounding box center [1101, 28] width 112 height 30
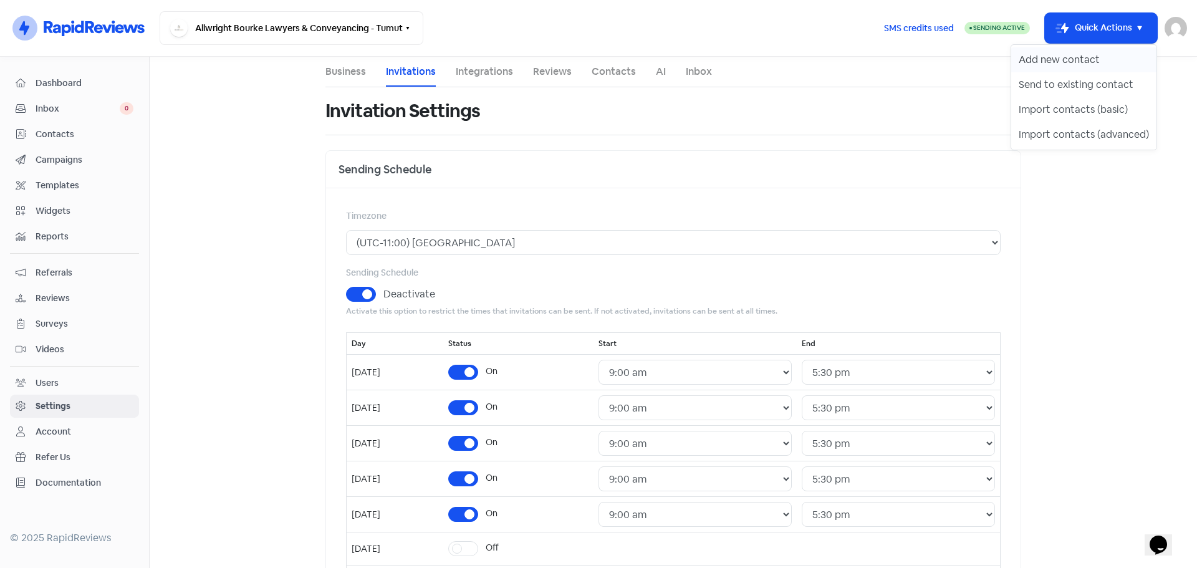
click at [1055, 55] on button "Add new contact" at bounding box center [1083, 59] width 145 height 25
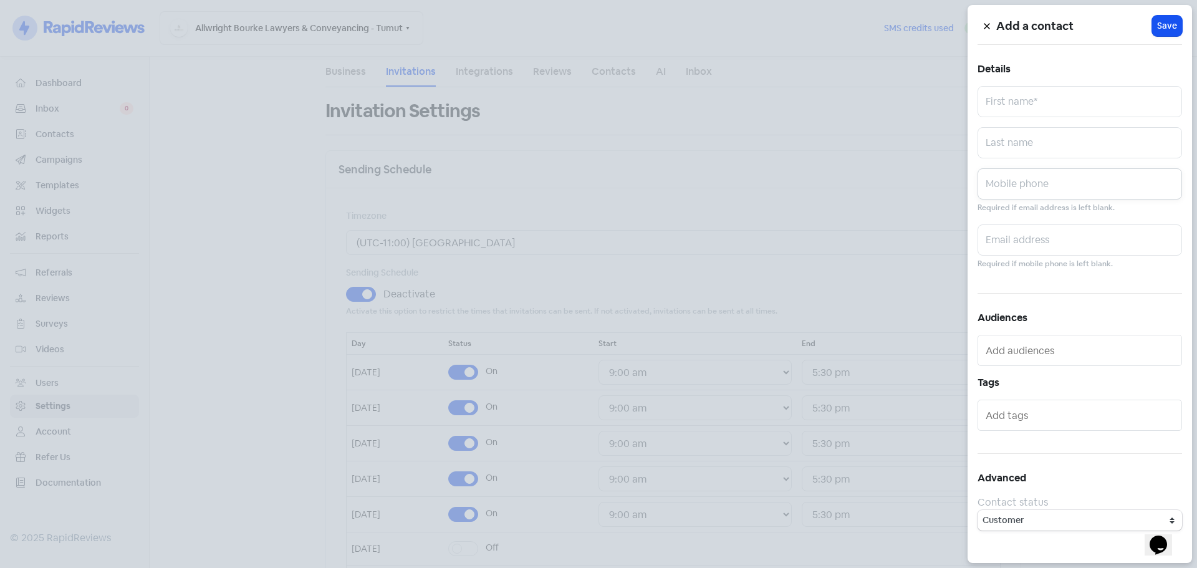
click at [1037, 187] on input "text" at bounding box center [1079, 183] width 204 height 31
paste input "0409 657 889"
type input "0409 657 889"
click at [1000, 138] on input "text" at bounding box center [1079, 142] width 204 height 31
paste input "Crighton"
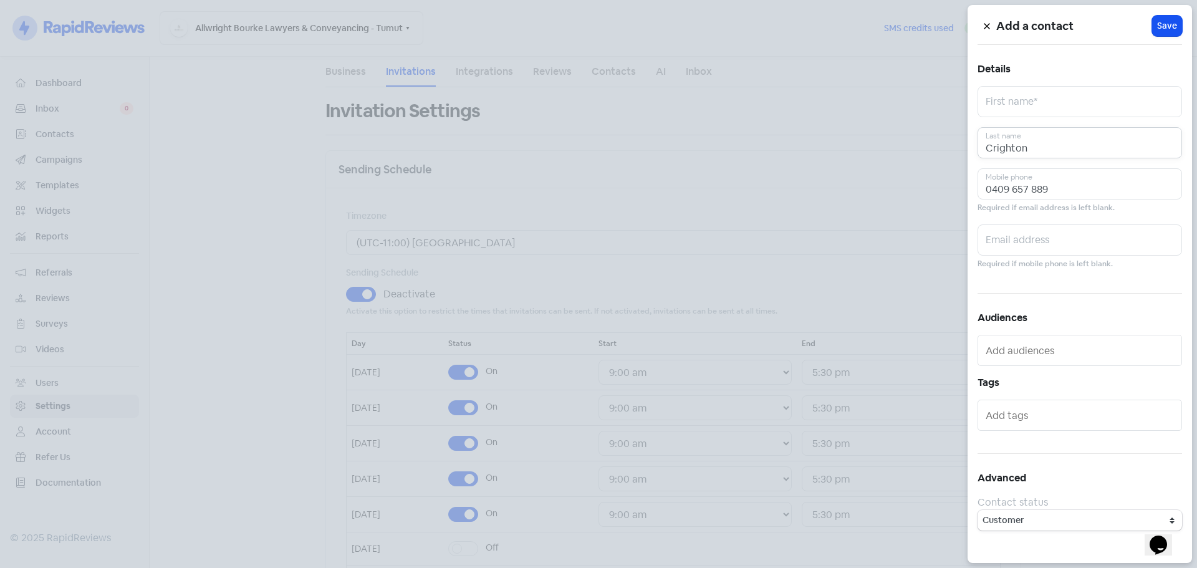
type input "Crighton"
click at [1028, 101] on input "text" at bounding box center [1079, 101] width 204 height 31
paste input "Luke Allister"
type input "Luke Allister"
click at [1163, 26] on span "Save" at bounding box center [1167, 25] width 20 height 13
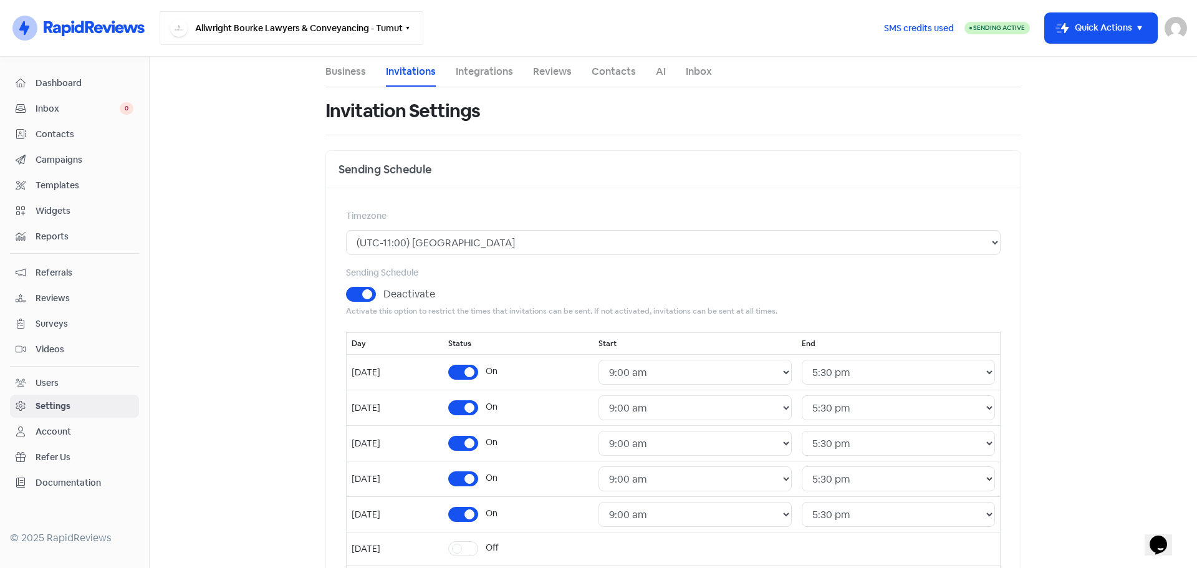
click at [313, 31] on button "Allwright Bourke Lawyers & Conveyancing - Tumut" at bounding box center [292, 28] width 264 height 34
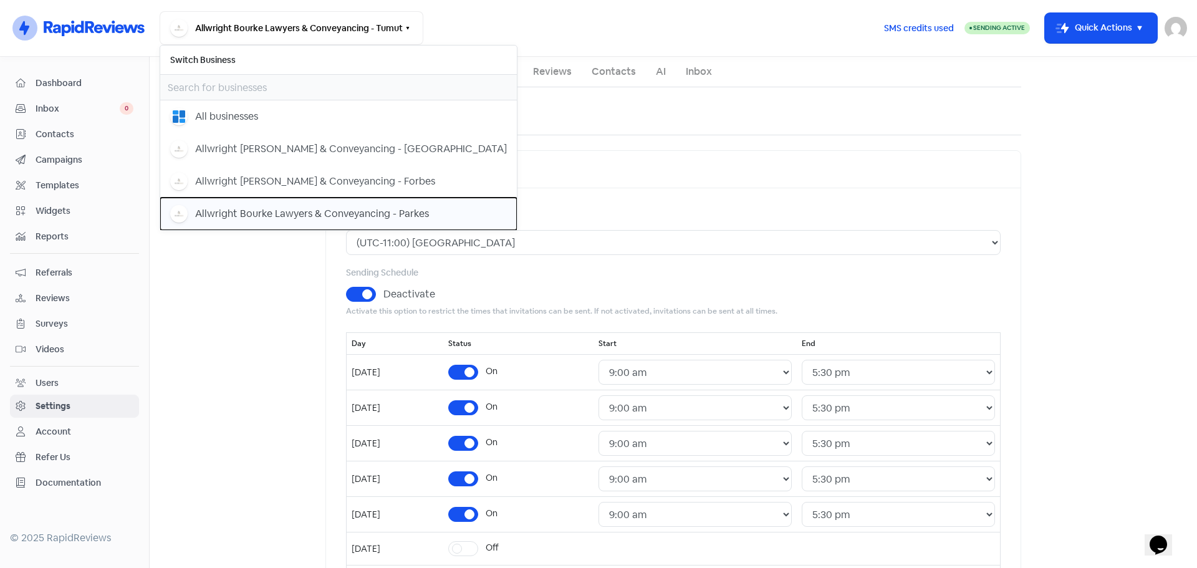
click at [358, 202] on button "Allwright Bourke Lawyers & Conveyancing - Parkes" at bounding box center [338, 214] width 356 height 32
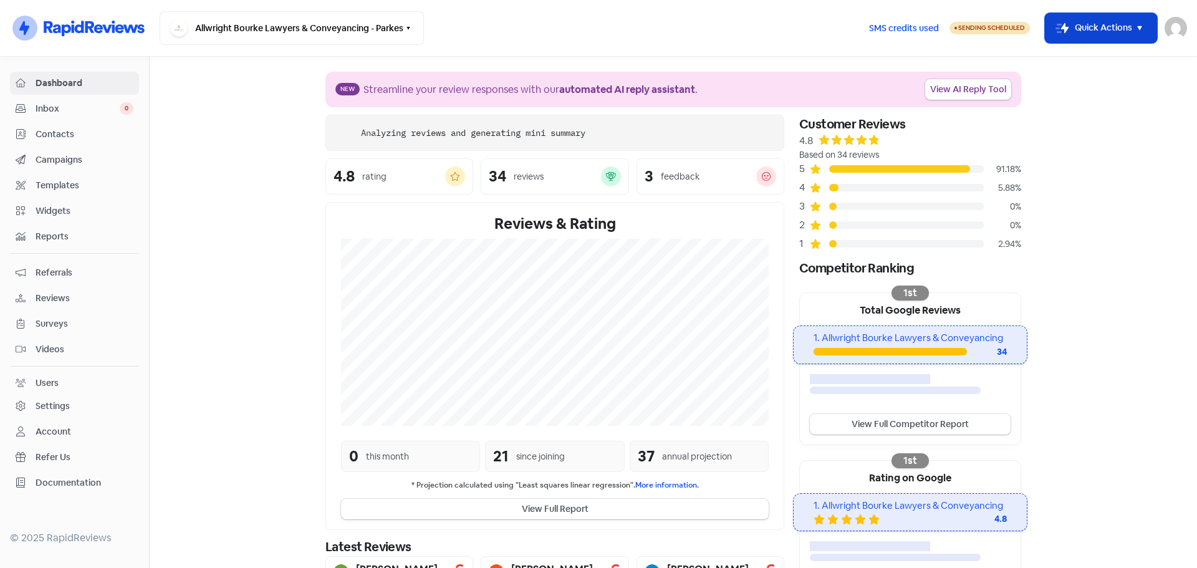
click at [1076, 27] on button "Icon For Thunder-move Quick Actions" at bounding box center [1101, 28] width 112 height 30
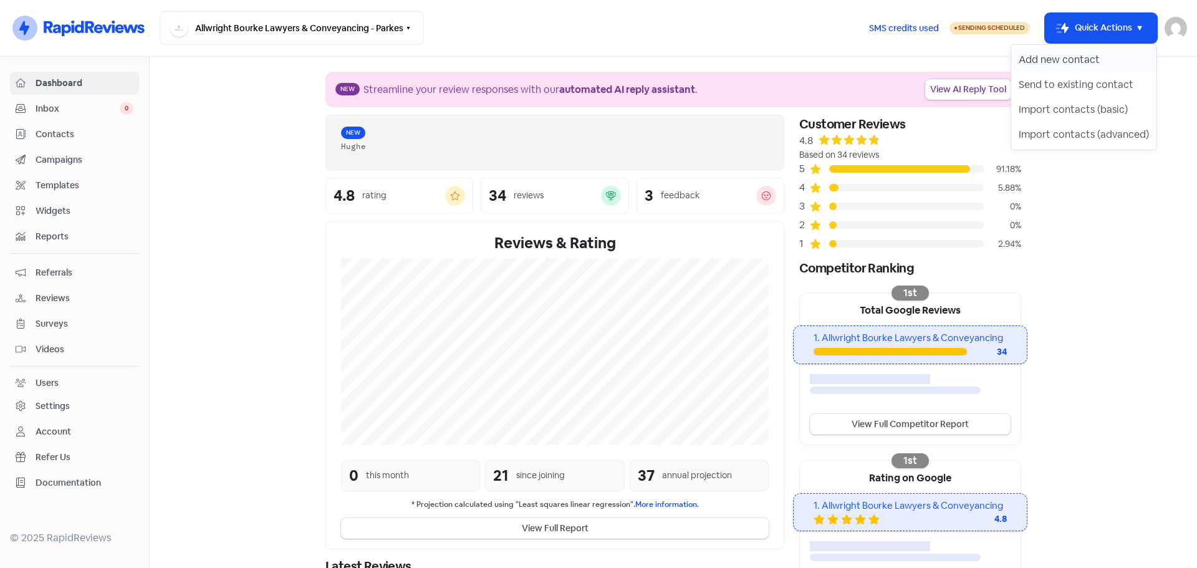
click at [1056, 65] on button "Add new contact" at bounding box center [1083, 59] width 145 height 25
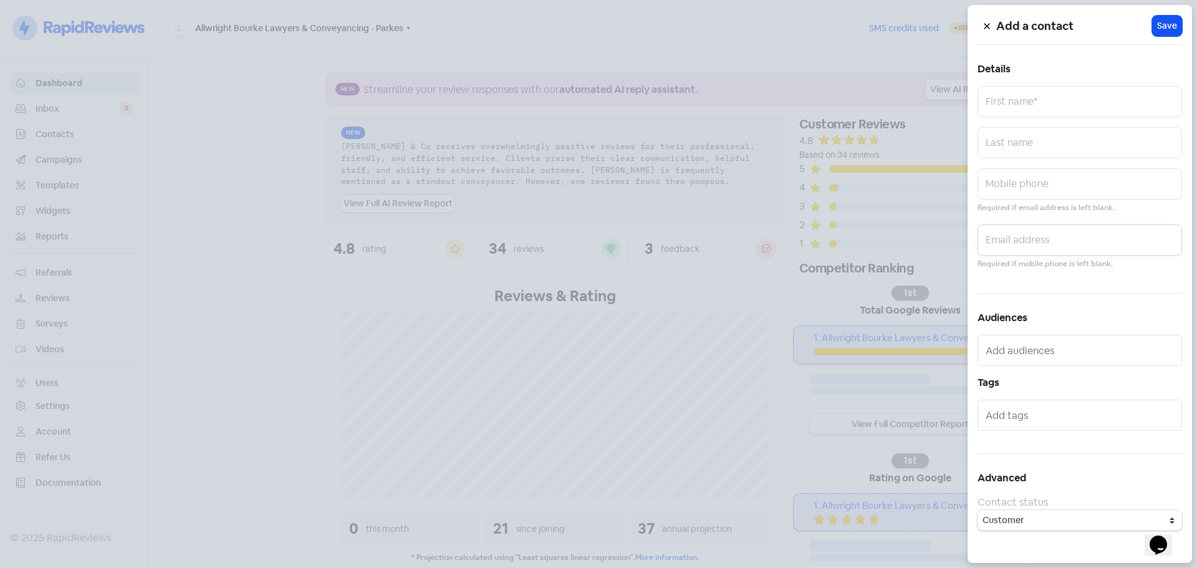
click at [1042, 243] on input "text" at bounding box center [1079, 239] width 204 height 31
paste input "[EMAIL_ADDRESS][DOMAIN_NAME]"
type input "[EMAIL_ADDRESS][DOMAIN_NAME]"
click at [1120, 141] on input "text" at bounding box center [1079, 142] width 204 height 31
paste input "[PERSON_NAME]"
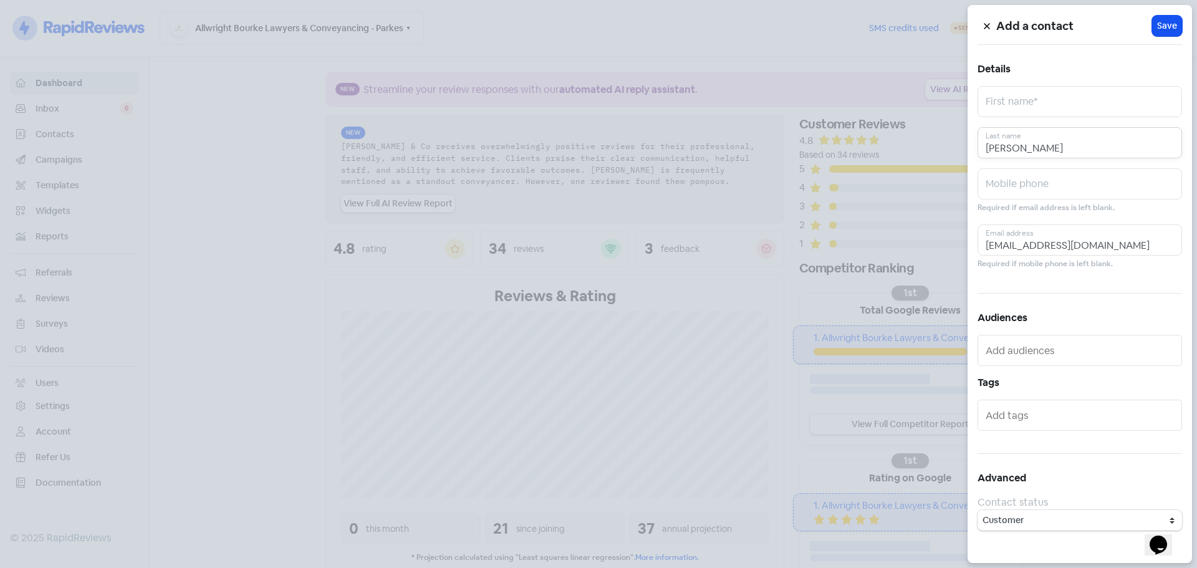
type input "[PERSON_NAME]"
click at [1053, 99] on input "text" at bounding box center [1079, 101] width 204 height 31
paste input "[PERSON_NAME]"
type input "[PERSON_NAME]"
click at [1165, 28] on span "Save" at bounding box center [1167, 25] width 20 height 13
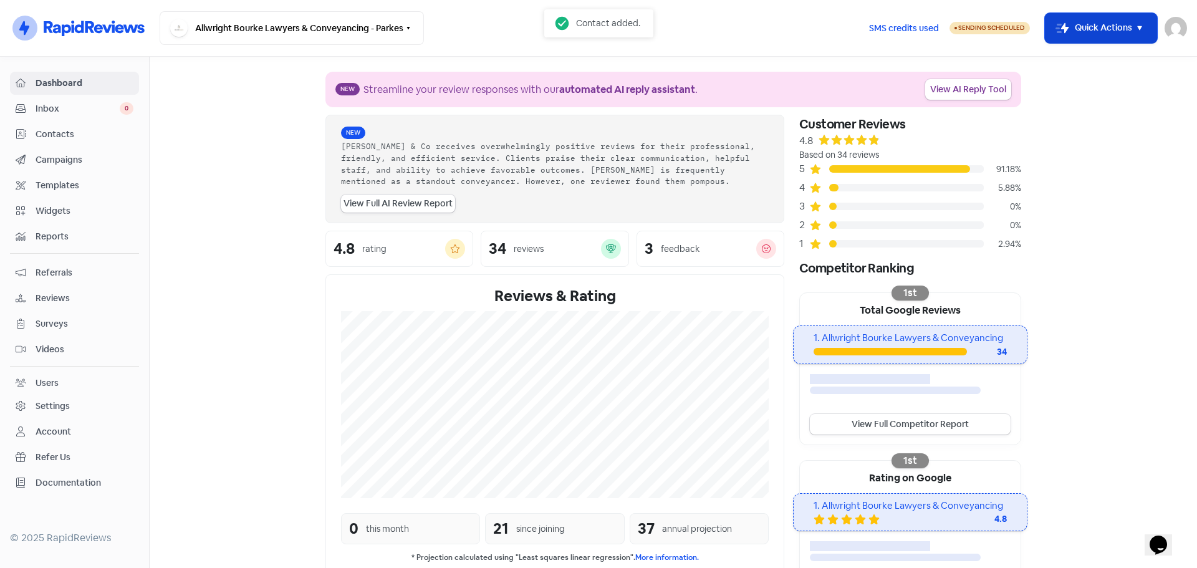
click at [1074, 34] on button "Icon For Thunder-move Quick Actions" at bounding box center [1101, 28] width 112 height 30
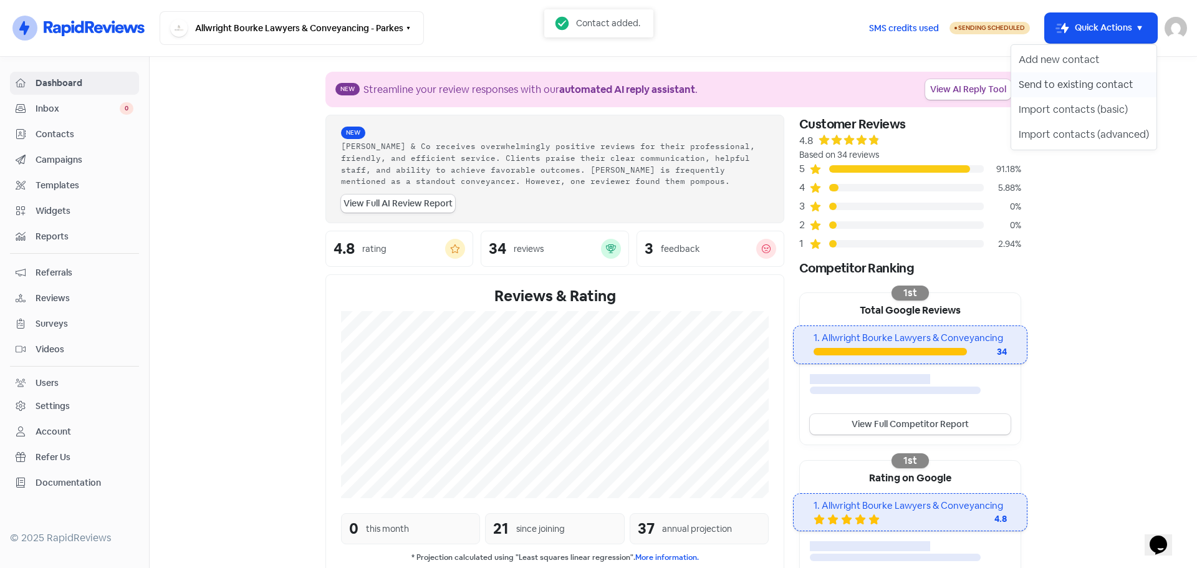
click at [1064, 87] on button "Send to existing contact" at bounding box center [1083, 84] width 145 height 25
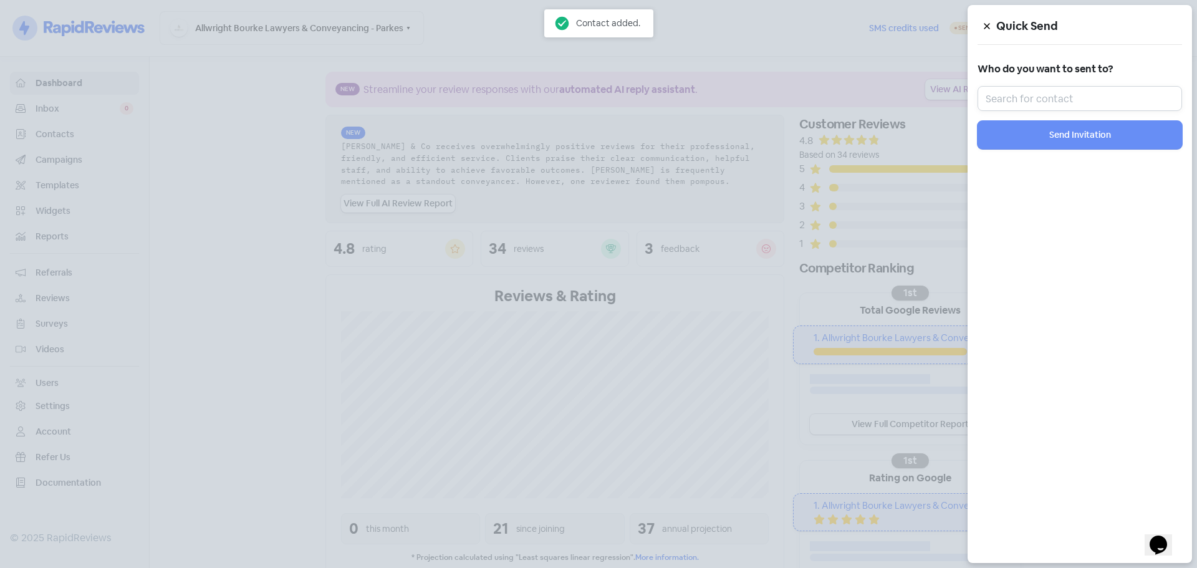
click at [1063, 109] on input "text" at bounding box center [1079, 98] width 204 height 25
paste input "[PERSON_NAME]"
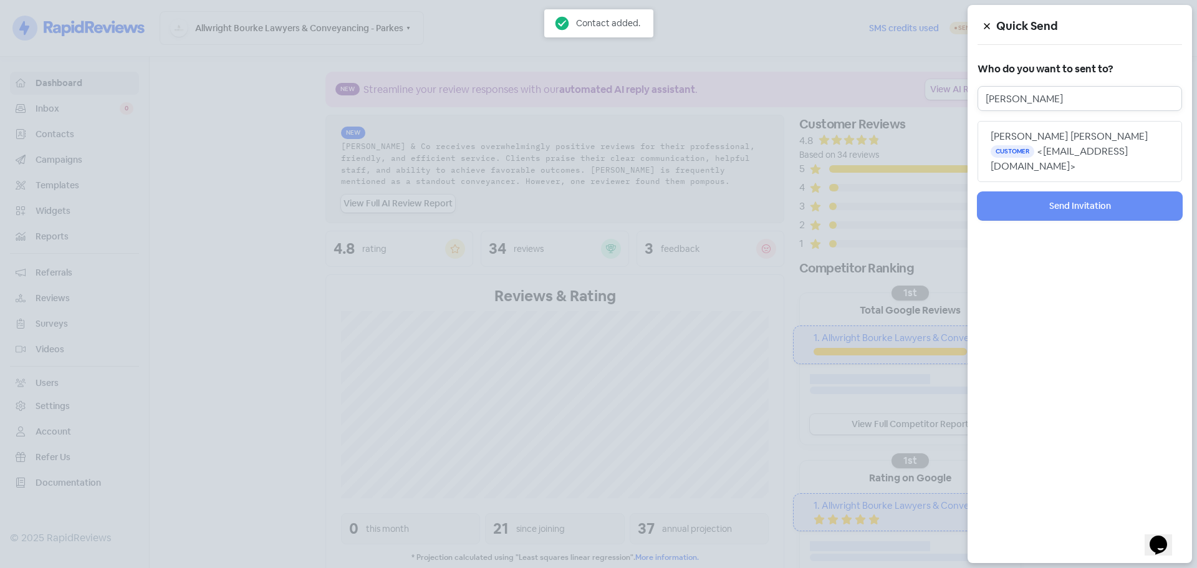
type input "[PERSON_NAME]"
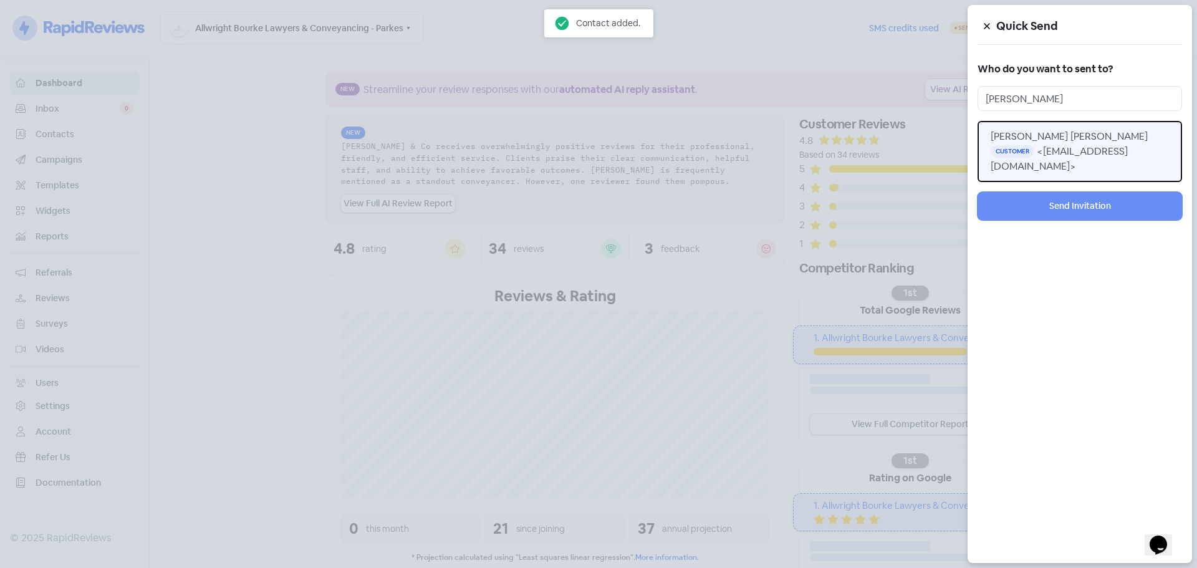
drag, startPoint x: 1070, startPoint y: 126, endPoint x: 1080, endPoint y: 212, distance: 86.6
click at [1056, 135] on span "[PERSON_NAME] [PERSON_NAME]" at bounding box center [1068, 136] width 157 height 13
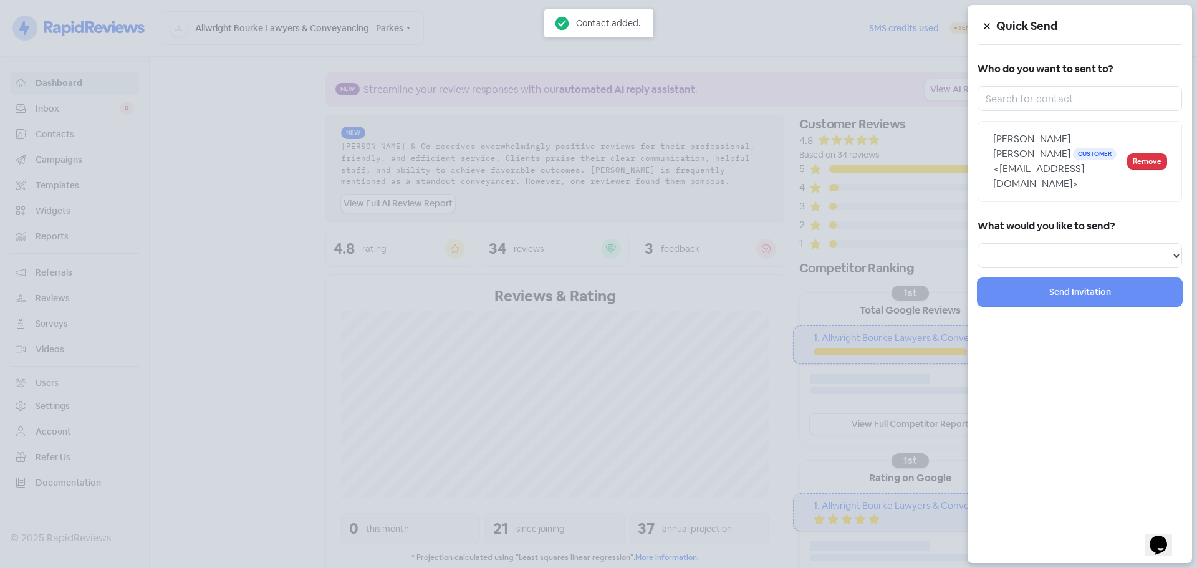
drag, startPoint x: 1055, startPoint y: 240, endPoint x: 1055, endPoint y: 253, distance: 13.1
click at [1054, 240] on div "What would you like to send? Review Invitation Referral Invitation Survey Invit…" at bounding box center [1079, 242] width 204 height 51
click at [1055, 262] on select "Review Invitation Referral Invitation Survey Invitation Video Invitation" at bounding box center [1079, 255] width 204 height 25
select select "review"
click at [977, 243] on select "Review Invitation Referral Invitation Survey Invitation Video Invitation" at bounding box center [1079, 255] width 204 height 25
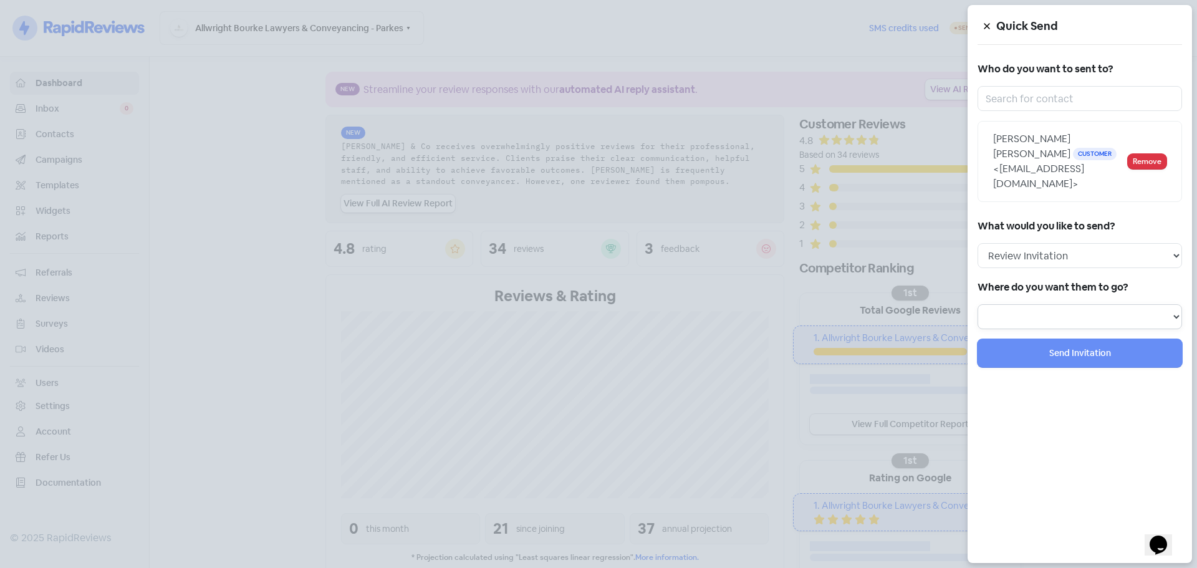
click at [1030, 313] on select at bounding box center [1079, 316] width 204 height 25
click at [1030, 313] on select "Review form: Client review campaign Review form: Professionals review campaign" at bounding box center [1079, 316] width 204 height 25
select select "451"
click at [977, 304] on select "Review form: Client review campaign Review form: Professionals review campaign" at bounding box center [1079, 316] width 204 height 25
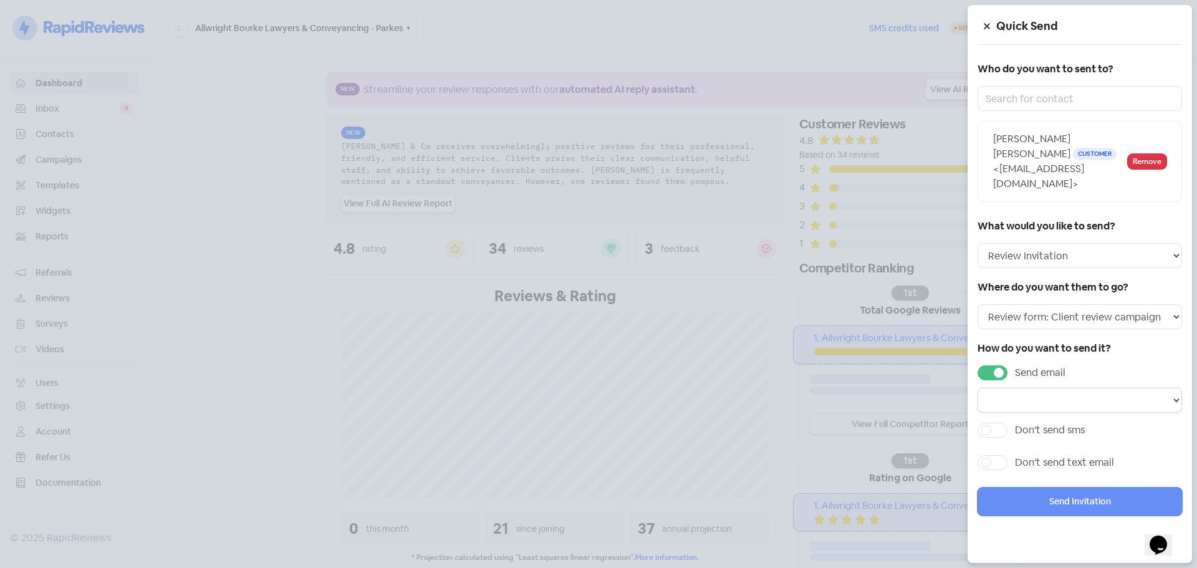
drag, startPoint x: 1019, startPoint y: 388, endPoint x: 1019, endPoint y: 401, distance: 13.7
click at [1019, 396] on select "Email template: Professional first email Email template: First review email Ema…" at bounding box center [1079, 400] width 204 height 25
select select "1456"
click at [977, 388] on select "Email template: Professional first email Email template: First review email Ema…" at bounding box center [1079, 400] width 204 height 25
click at [1052, 434] on label "Don't send sms" at bounding box center [1050, 430] width 70 height 15
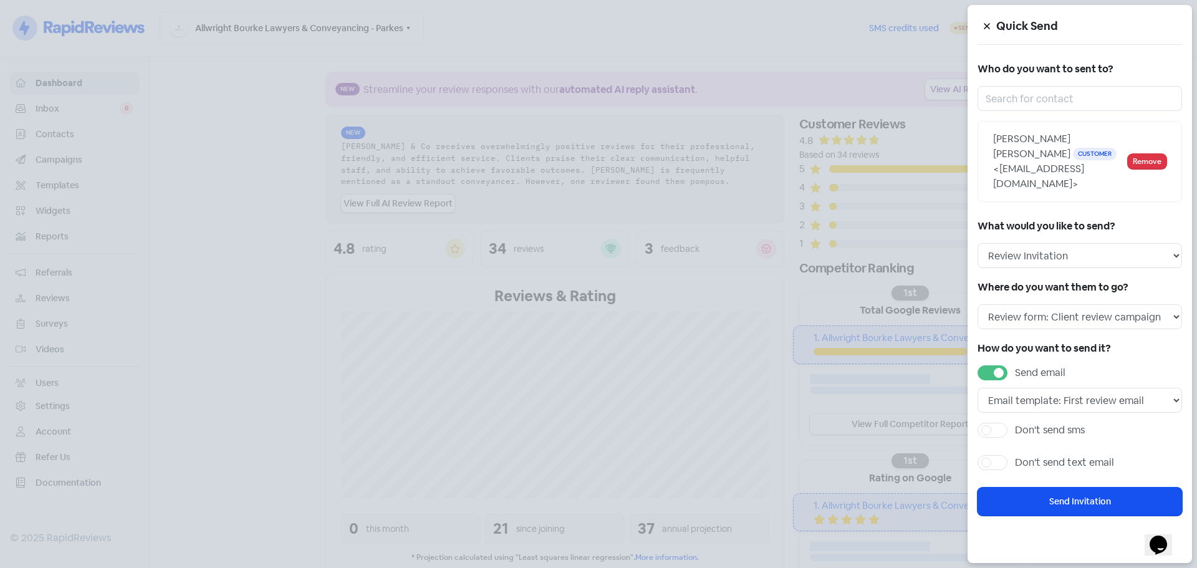
click at [1023, 431] on input "Don't send sms" at bounding box center [1019, 427] width 8 height 8
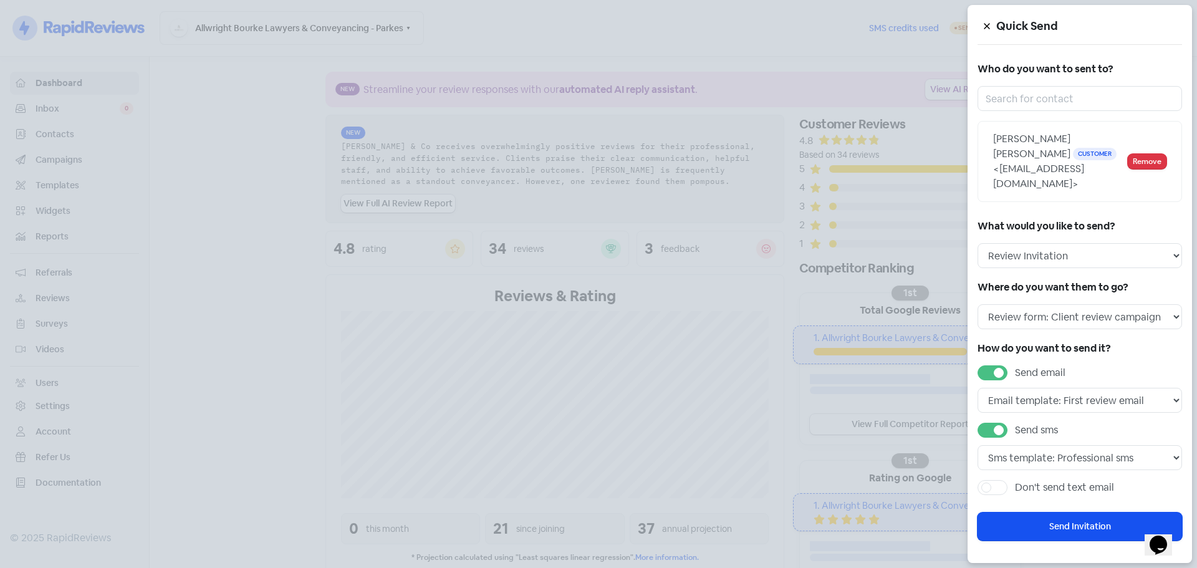
click at [1052, 434] on label "Send sms" at bounding box center [1036, 430] width 43 height 15
click at [1023, 431] on input "Send sms" at bounding box center [1019, 427] width 8 height 8
checkbox input "false"
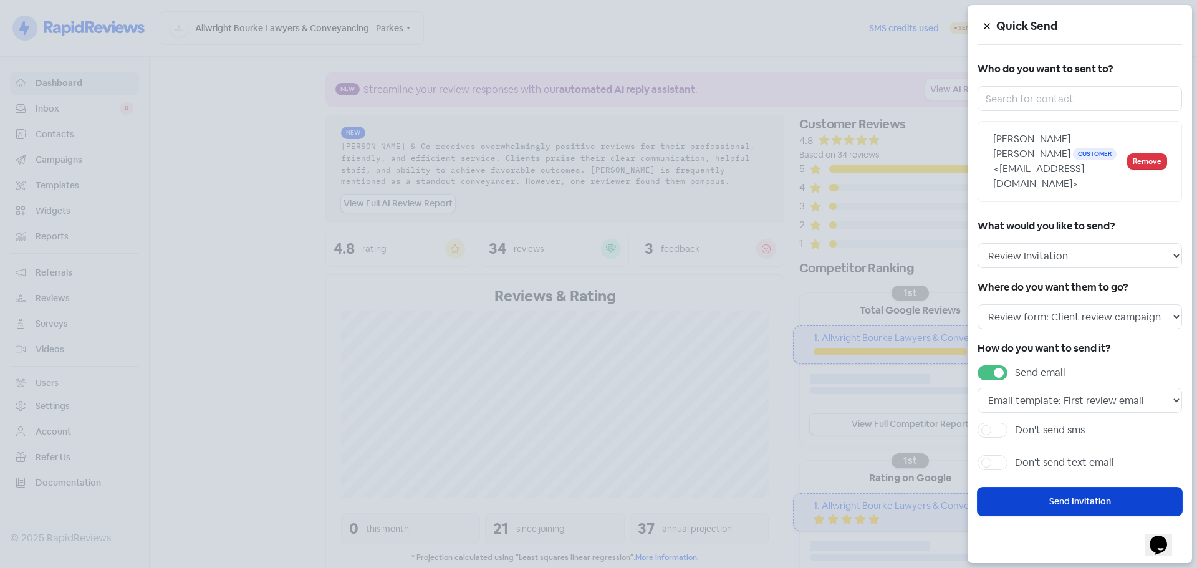
click at [1066, 513] on button "Send Invitation" at bounding box center [1079, 501] width 204 height 28
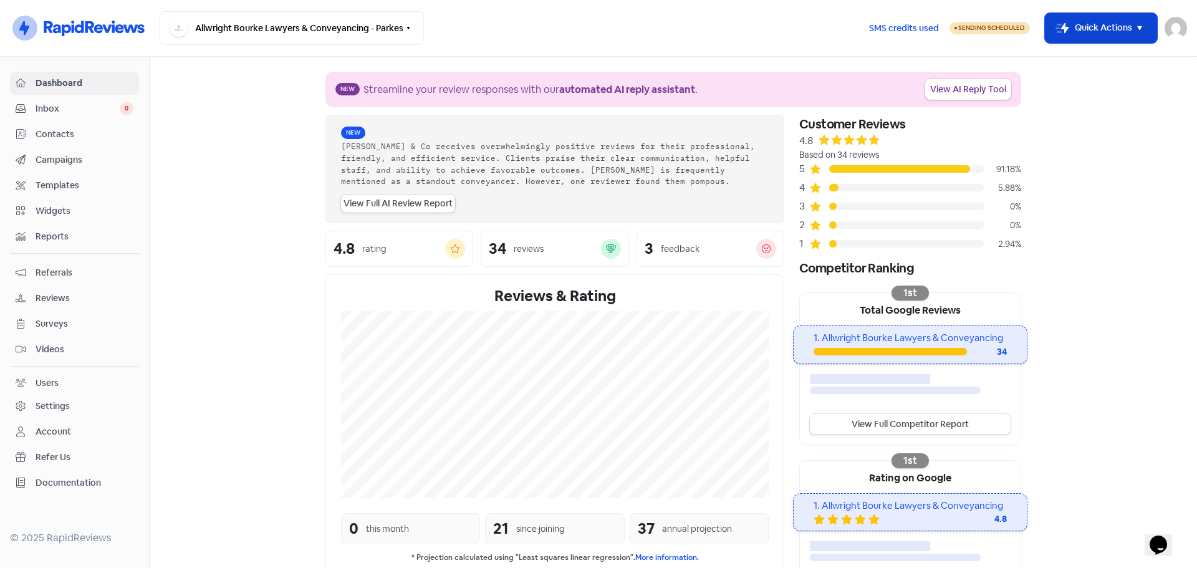
click at [1096, 32] on button "Icon For Thunder-move Quick Actions" at bounding box center [1101, 28] width 112 height 30
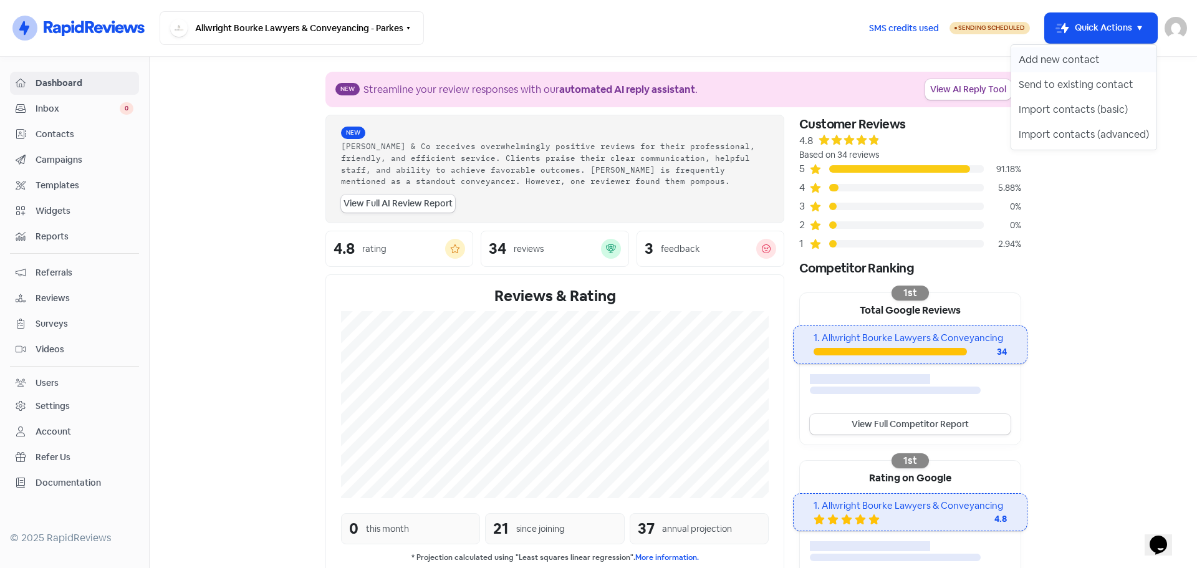
click at [1074, 64] on button "Add new contact" at bounding box center [1083, 59] width 145 height 25
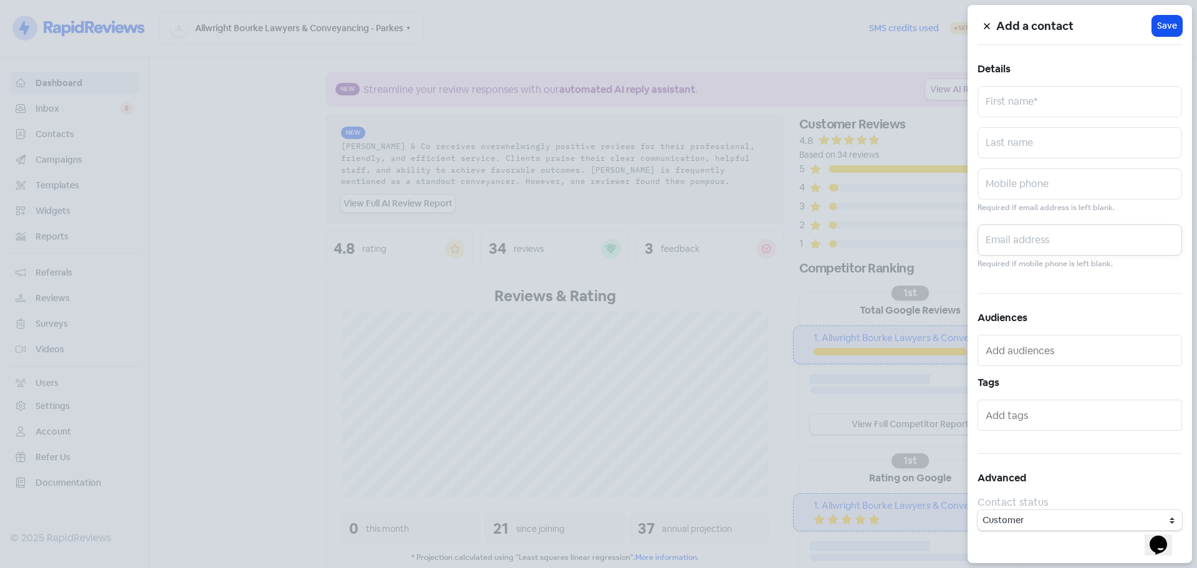
click at [1035, 240] on input "text" at bounding box center [1079, 239] width 204 height 31
paste input "[EMAIL_ADDRESS][DOMAIN_NAME]"
type input "[EMAIL_ADDRESS][DOMAIN_NAME]"
click at [1015, 136] on input "text" at bounding box center [1079, 142] width 204 height 31
paste input "[PERSON_NAME]"
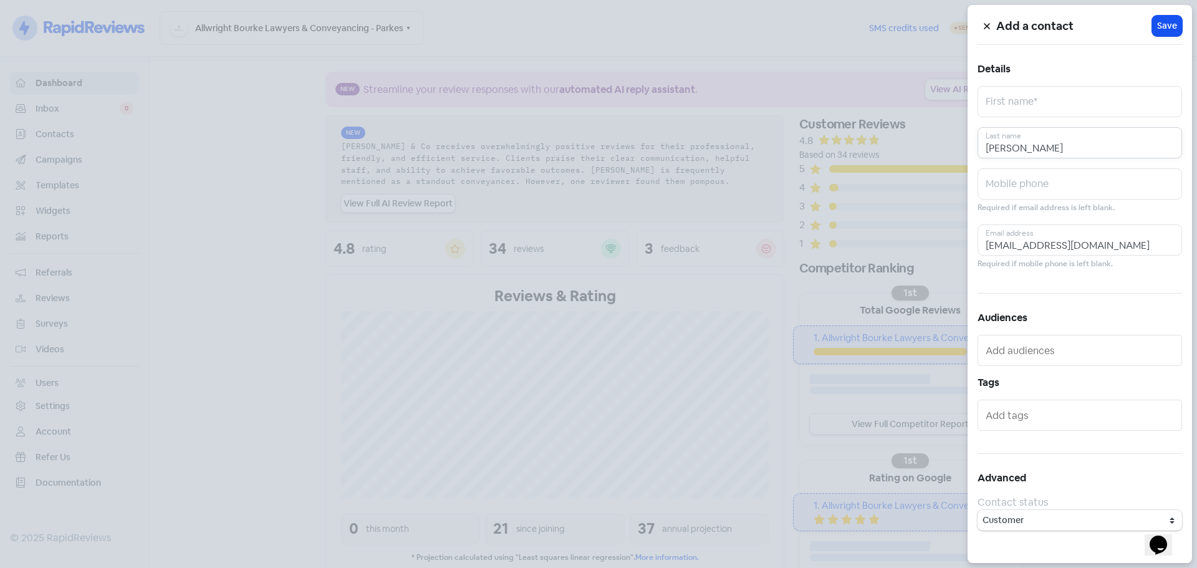
type input "[PERSON_NAME]"
click at [1083, 99] on input "text" at bounding box center [1079, 101] width 204 height 31
paste input "[PERSON_NAME] [PERSON_NAME] [PERSON_NAME]"
type input "[PERSON_NAME] [PERSON_NAME] [PERSON_NAME]"
drag, startPoint x: 1171, startPoint y: 25, endPoint x: 1150, endPoint y: 31, distance: 21.9
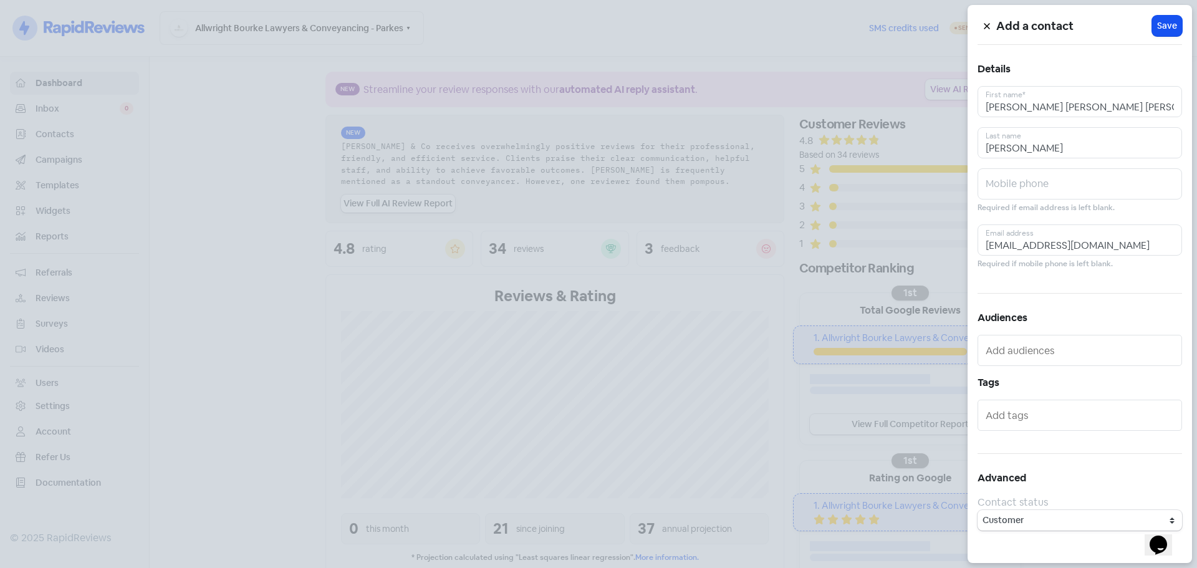
click at [1170, 25] on span "Save" at bounding box center [1167, 25] width 20 height 13
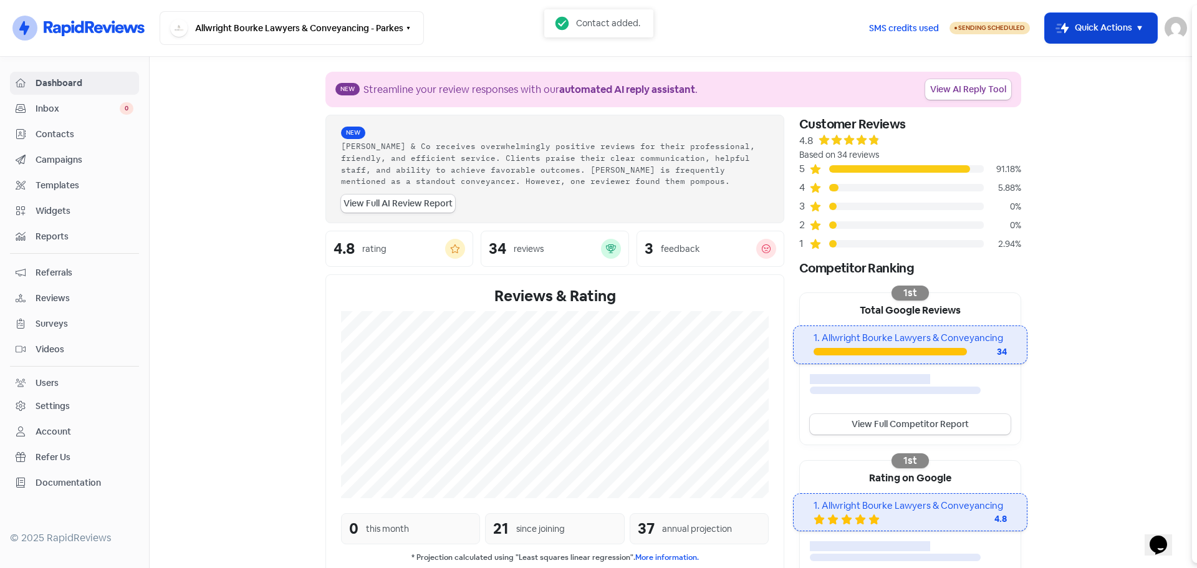
click at [1117, 29] on button "Icon For Thunder-move Quick Actions" at bounding box center [1101, 28] width 112 height 30
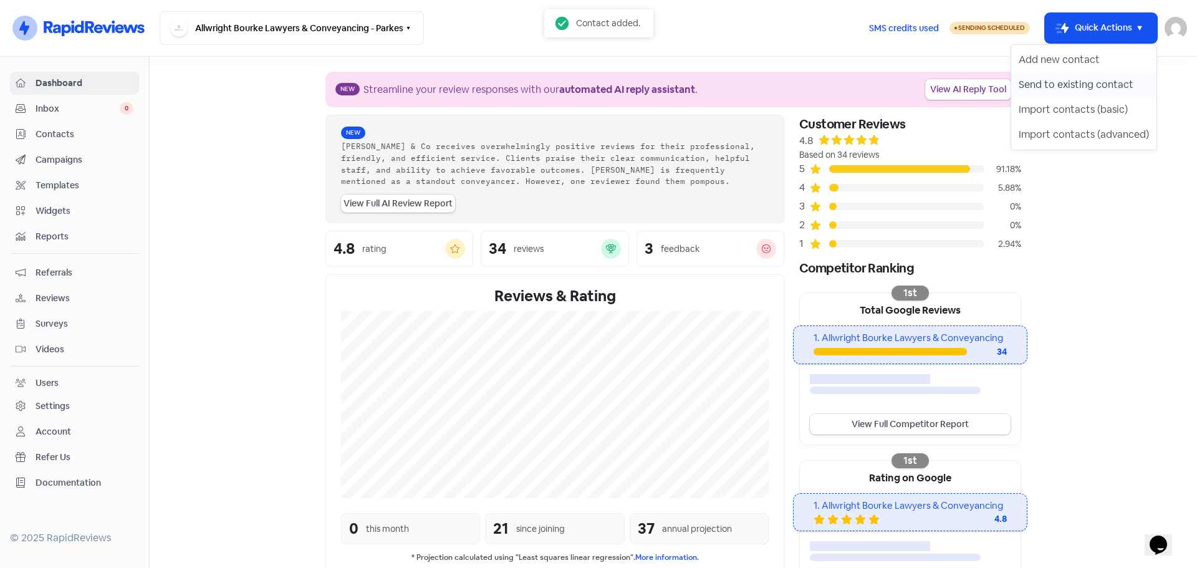
click at [1066, 88] on button "Send to existing contact" at bounding box center [1083, 84] width 145 height 25
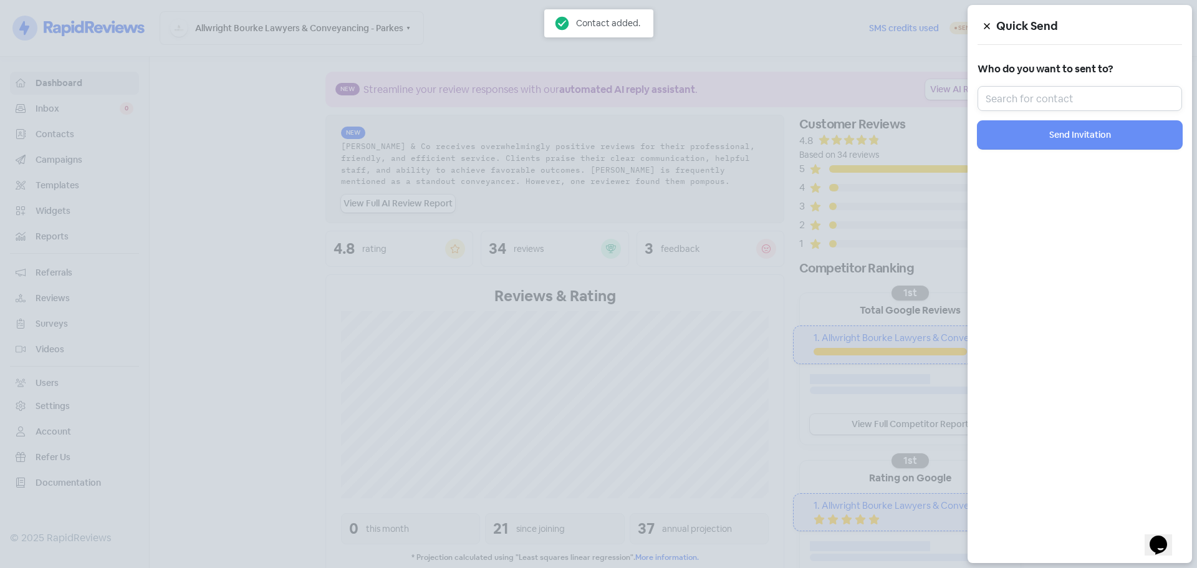
click at [1056, 92] on input "text" at bounding box center [1079, 98] width 204 height 25
paste input "[PERSON_NAME] [PERSON_NAME] [PERSON_NAME]"
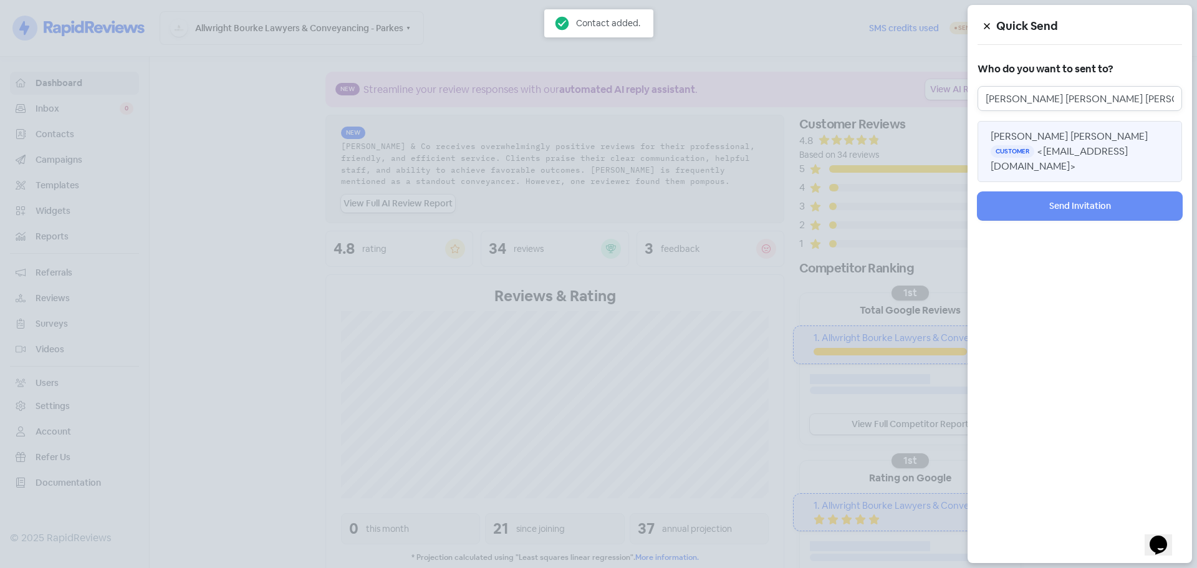
type input "[PERSON_NAME] [PERSON_NAME] [PERSON_NAME]"
click at [1046, 134] on span "[PERSON_NAME] [PERSON_NAME]" at bounding box center [1068, 136] width 157 height 13
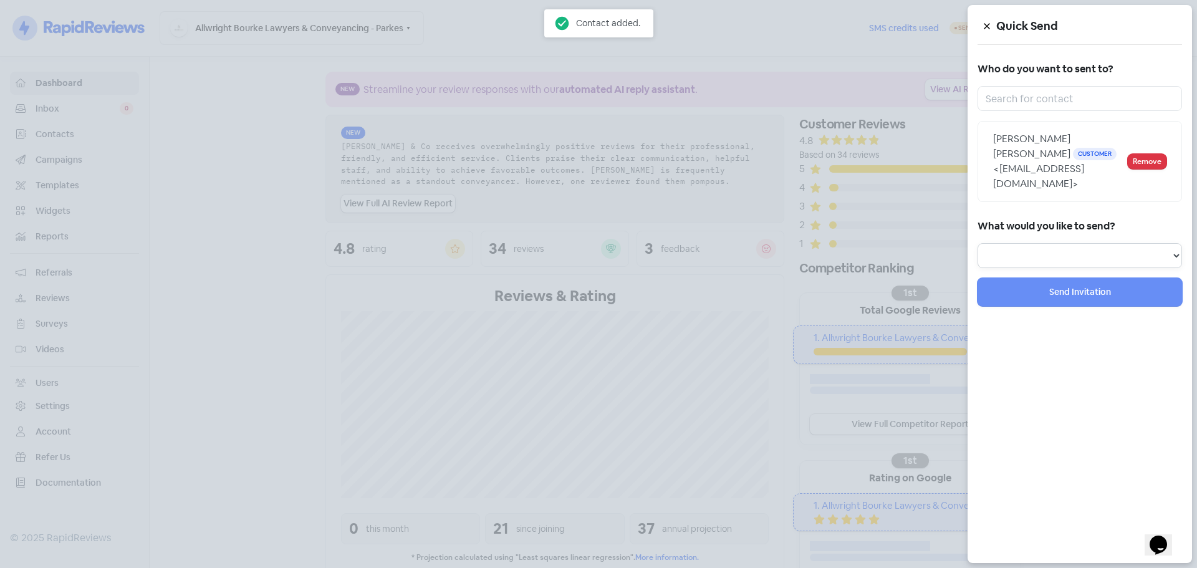
click at [1040, 243] on select "Review Invitation Referral Invitation Survey Invitation Video Invitation" at bounding box center [1079, 255] width 204 height 25
select select "review"
click at [977, 243] on select "Review Invitation Referral Invitation Survey Invitation Video Invitation" at bounding box center [1079, 255] width 204 height 25
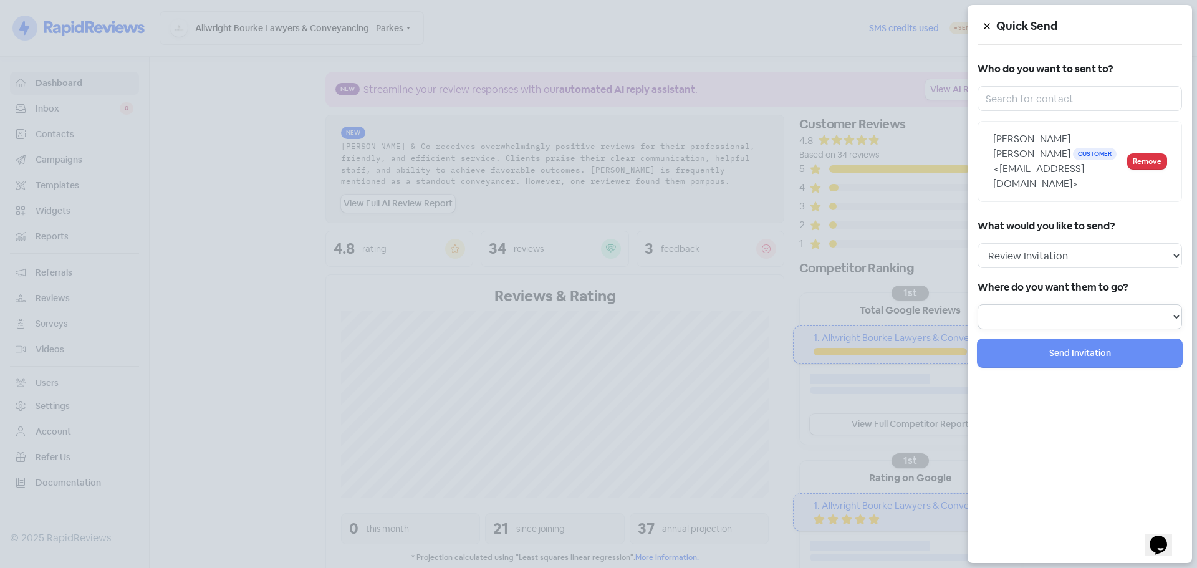
click at [1028, 304] on select at bounding box center [1079, 316] width 204 height 25
select select "451"
click at [977, 304] on select "Review form: Client review campaign Review form: Professionals review campaign" at bounding box center [1079, 316] width 204 height 25
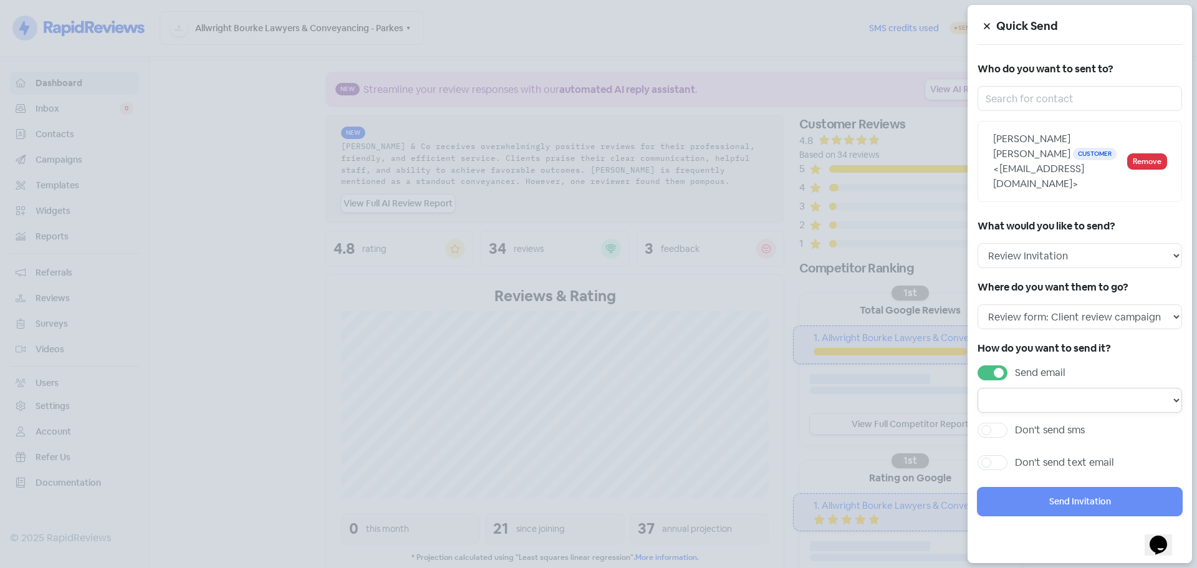
click at [1045, 394] on select "Email template: Professional first email Email template: First review email Ema…" at bounding box center [1079, 400] width 204 height 25
select select "1456"
click at [977, 388] on select "Email template: Professional first email Email template: First review email Ema…" at bounding box center [1079, 400] width 204 height 25
click at [1068, 495] on button "Send Invitation" at bounding box center [1079, 501] width 204 height 28
